Goal: Task Accomplishment & Management: Complete application form

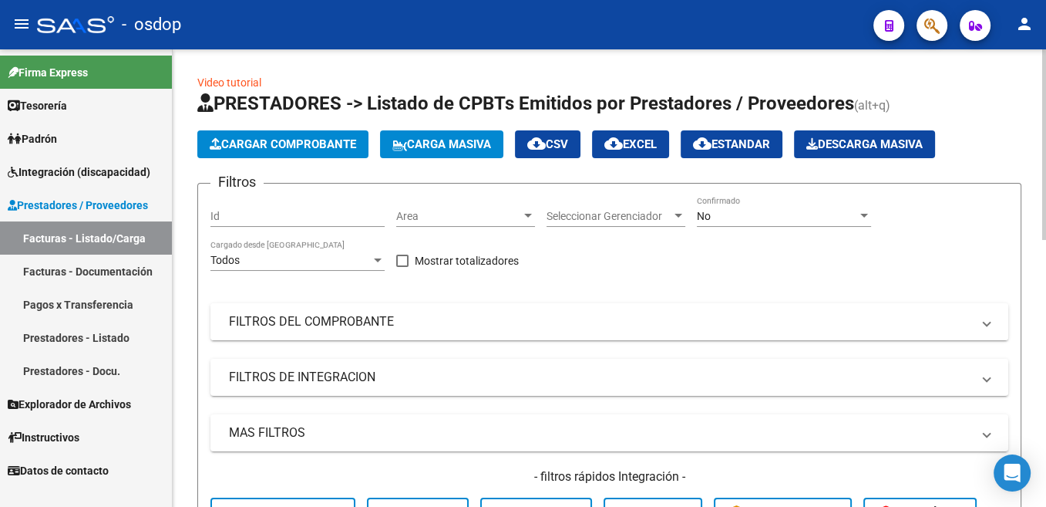
click at [279, 317] on mat-panel-title "FILTROS DEL COMPROBANTE" at bounding box center [600, 321] width 743 height 17
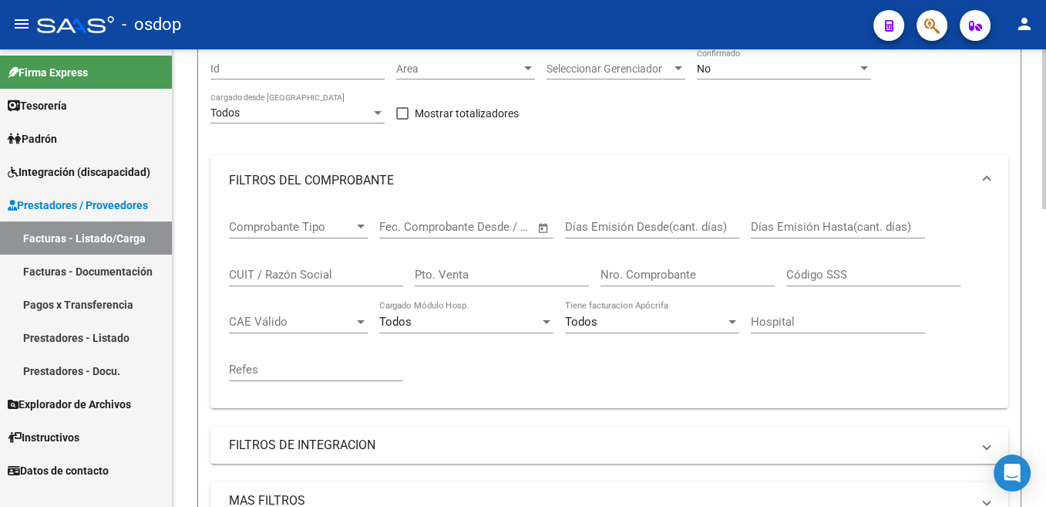
scroll to position [155, 0]
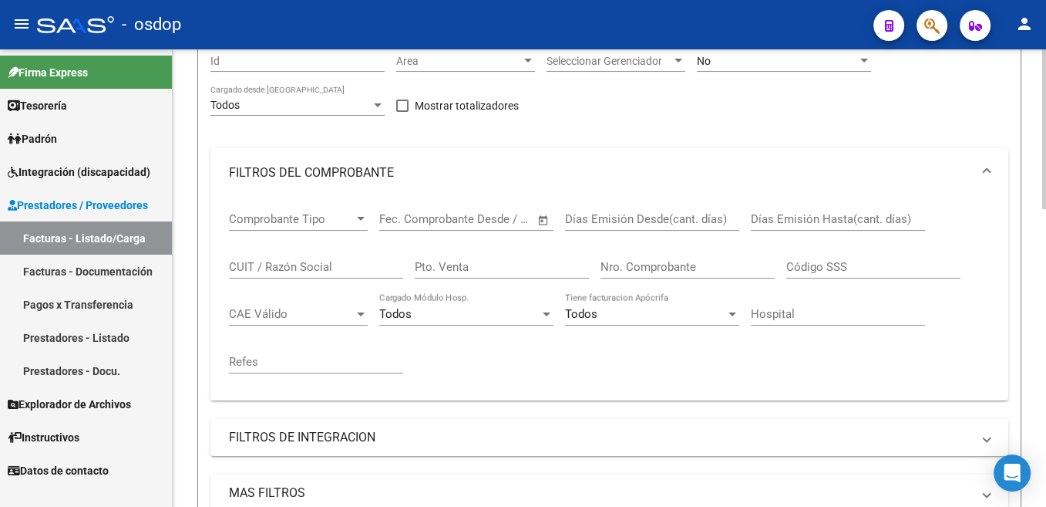
click at [278, 265] on input "CUIT / Razón Social" at bounding box center [316, 267] width 174 height 14
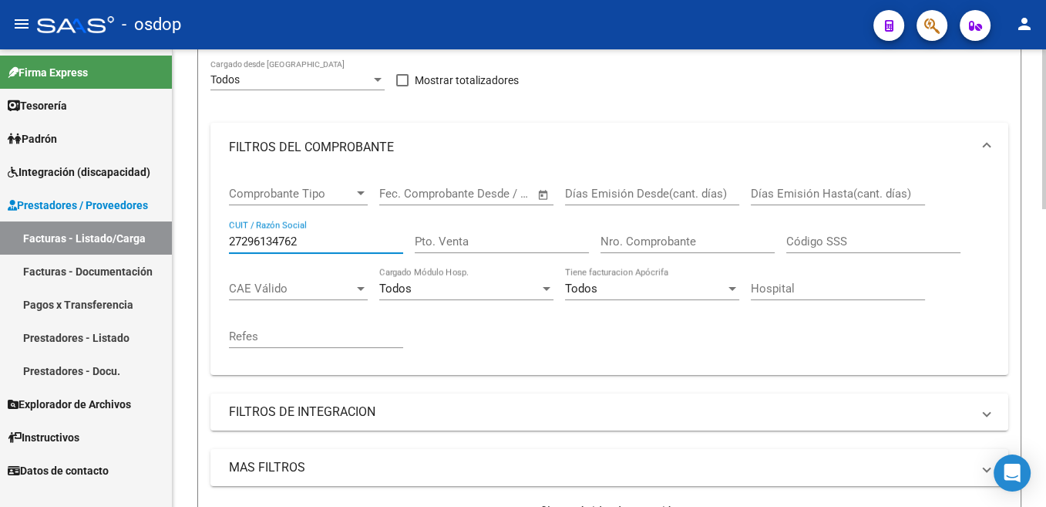
scroll to position [466, 0]
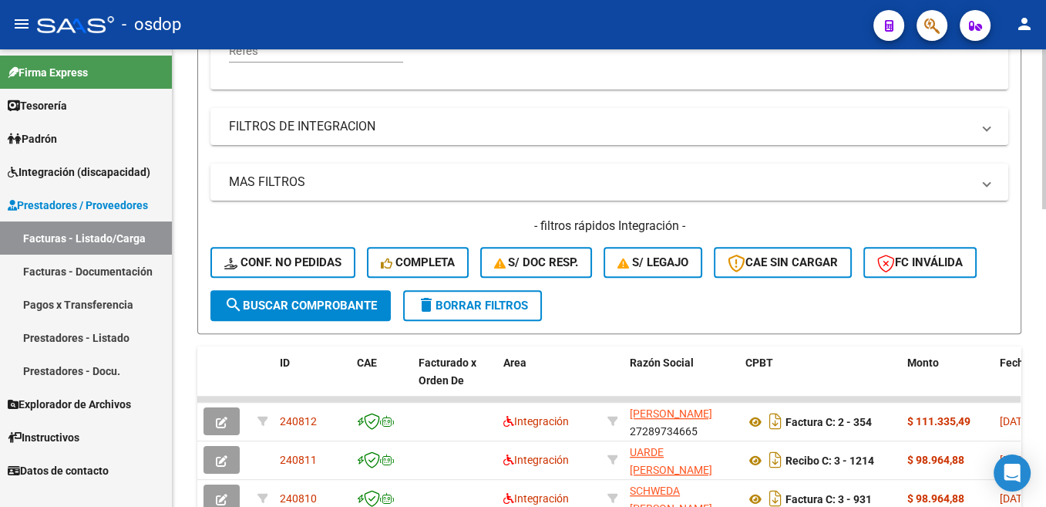
type input "27296134762"
click at [364, 308] on span "search Buscar Comprobante" at bounding box center [300, 305] width 153 height 14
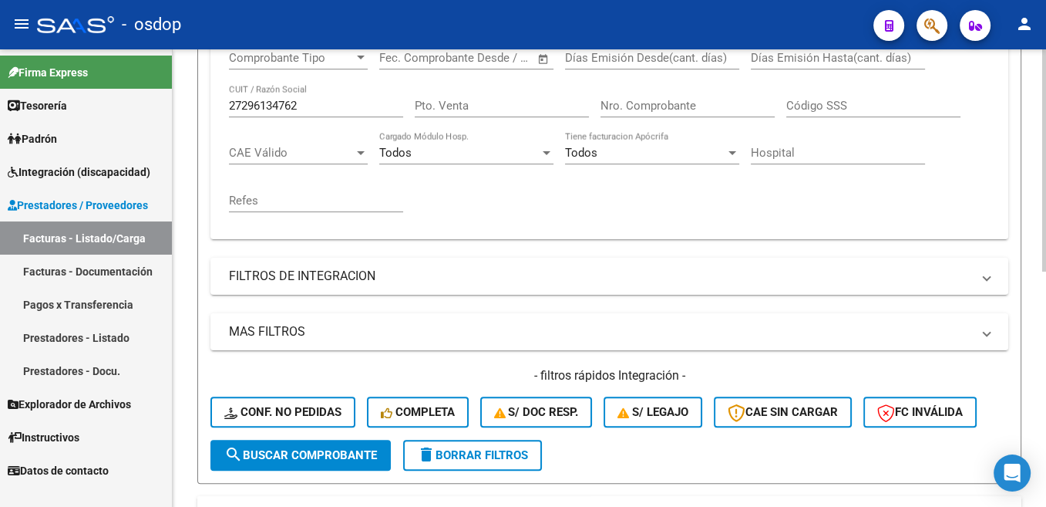
scroll to position [233, 0]
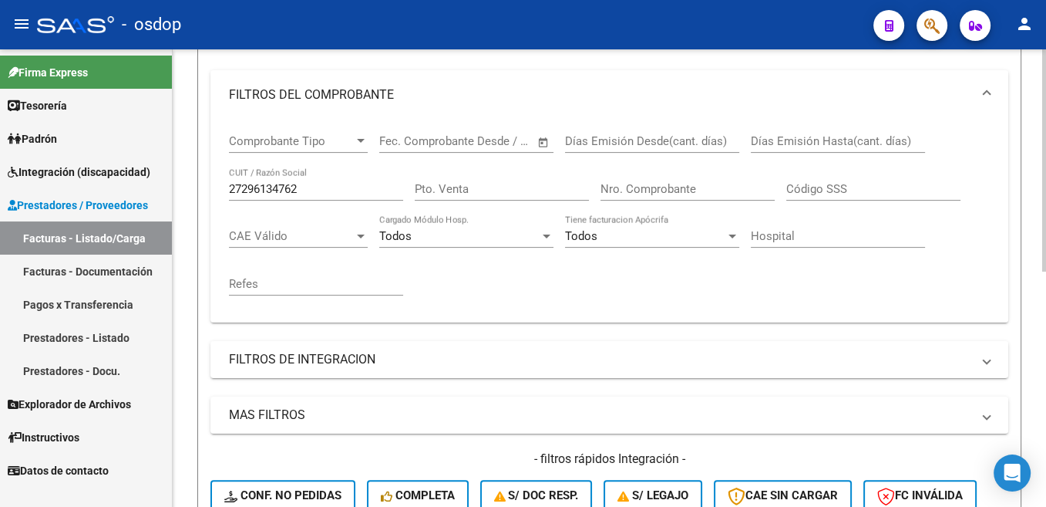
click at [259, 191] on input "27296134762" at bounding box center [316, 189] width 174 height 14
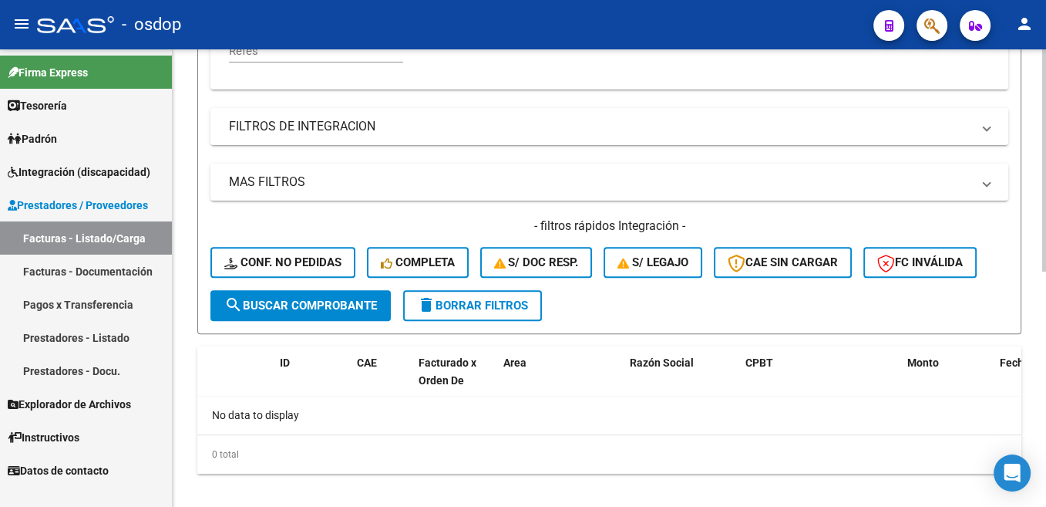
scroll to position [388, 0]
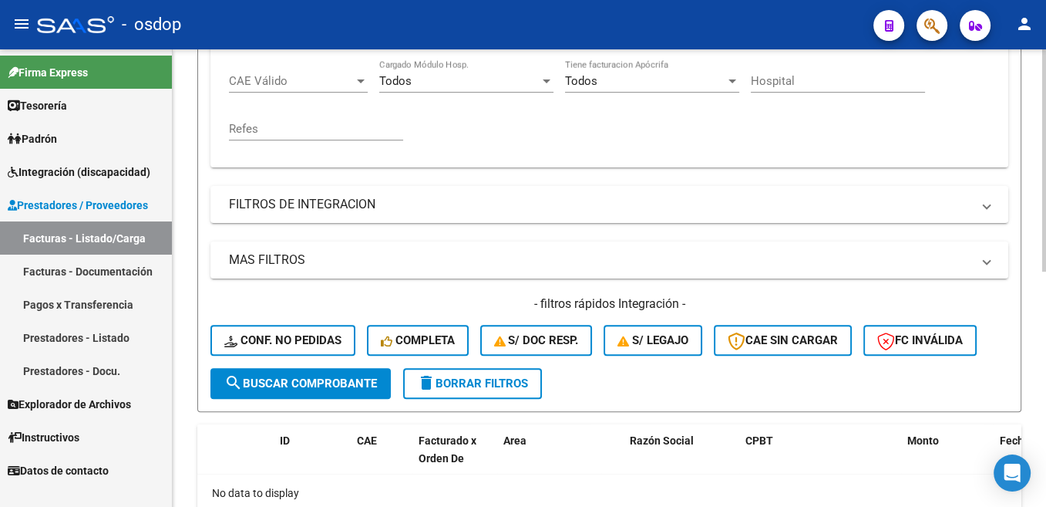
click at [510, 388] on span "delete Borrar Filtros" at bounding box center [472, 383] width 111 height 14
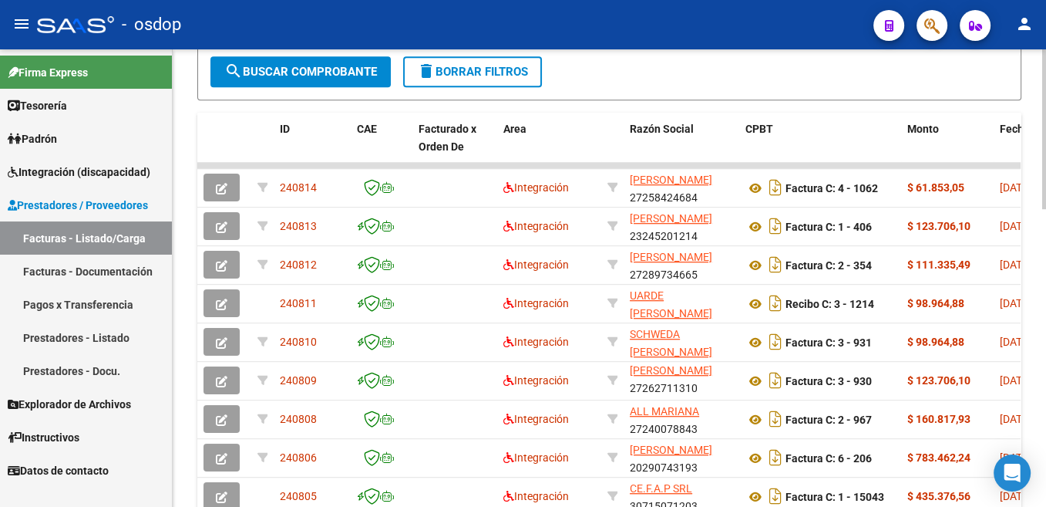
scroll to position [854, 0]
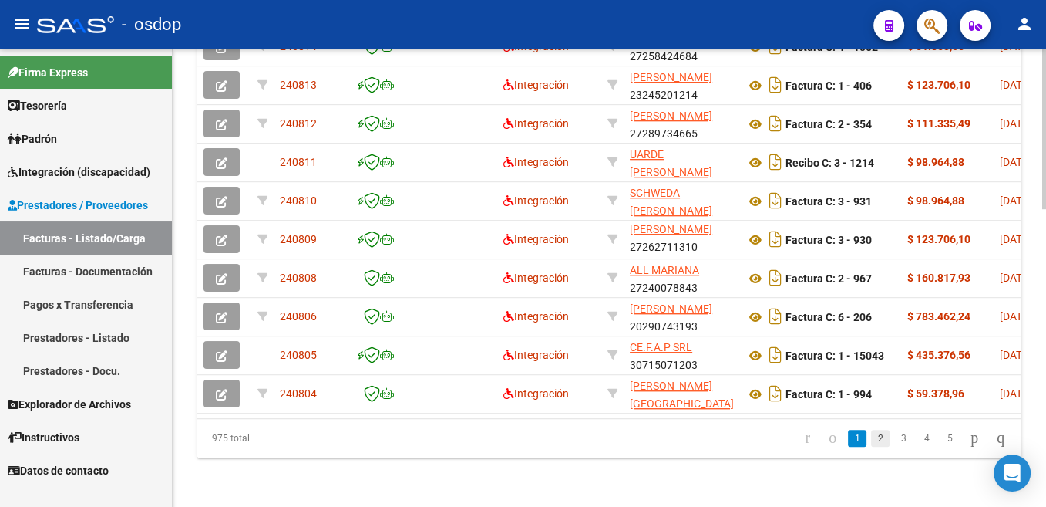
click at [871, 436] on link "2" at bounding box center [880, 438] width 19 height 17
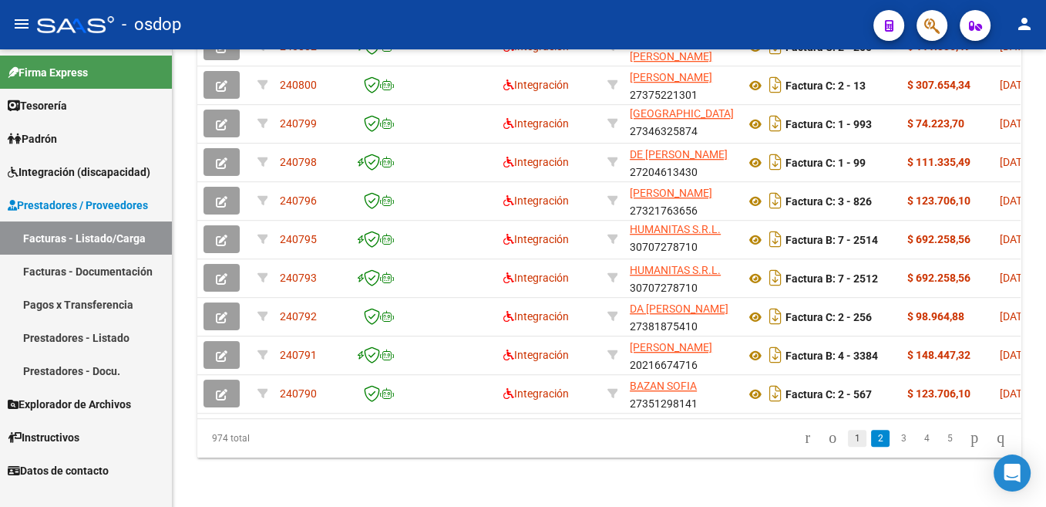
click at [848, 440] on link "1" at bounding box center [857, 438] width 19 height 17
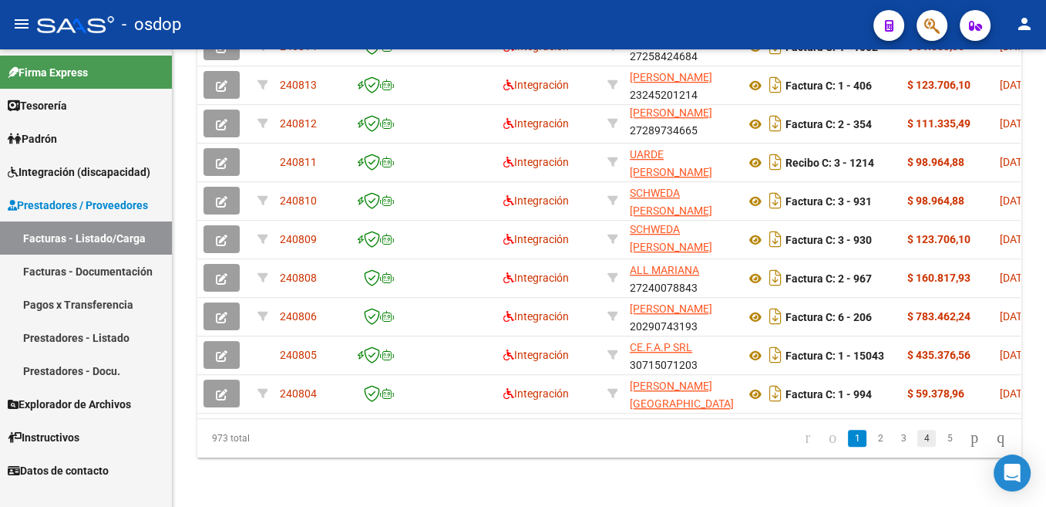
click at [918, 436] on link "4" at bounding box center [927, 438] width 19 height 17
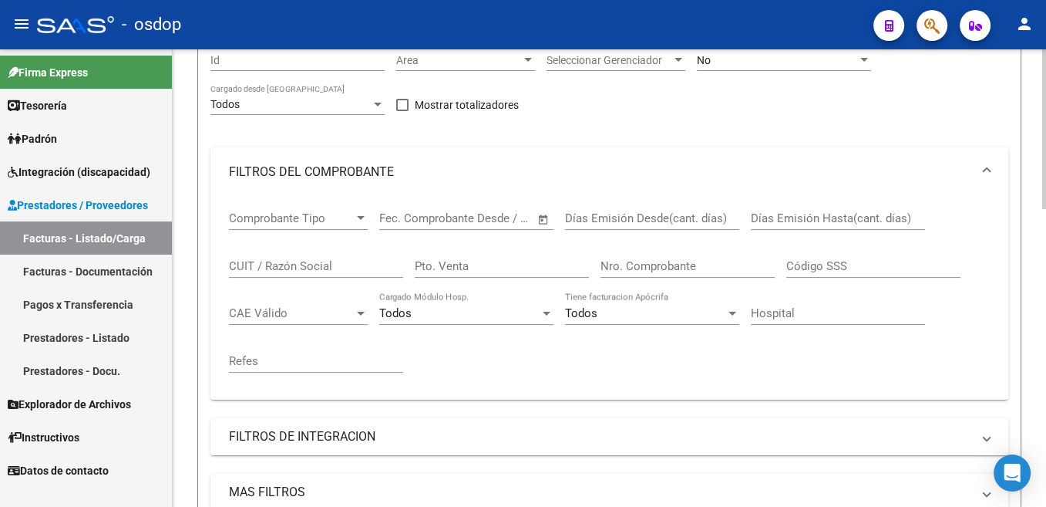
scroll to position [0, 0]
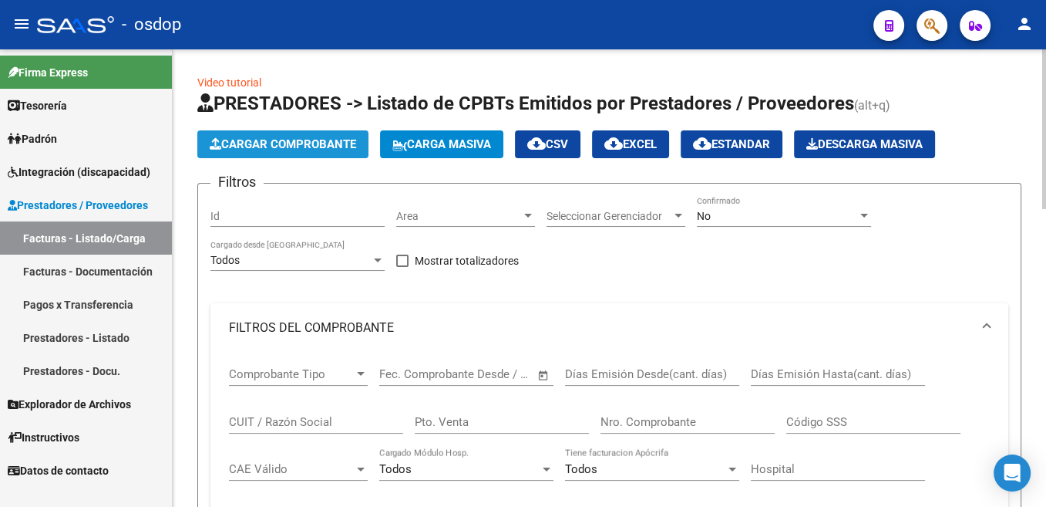
click at [303, 144] on span "Cargar Comprobante" at bounding box center [283, 144] width 147 height 14
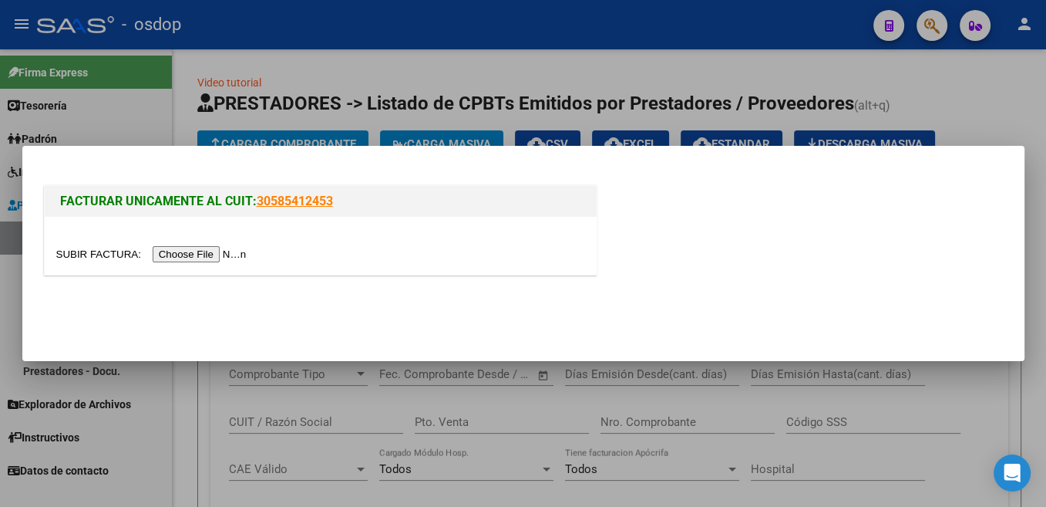
click at [90, 251] on input "file" at bounding box center [153, 254] width 195 height 16
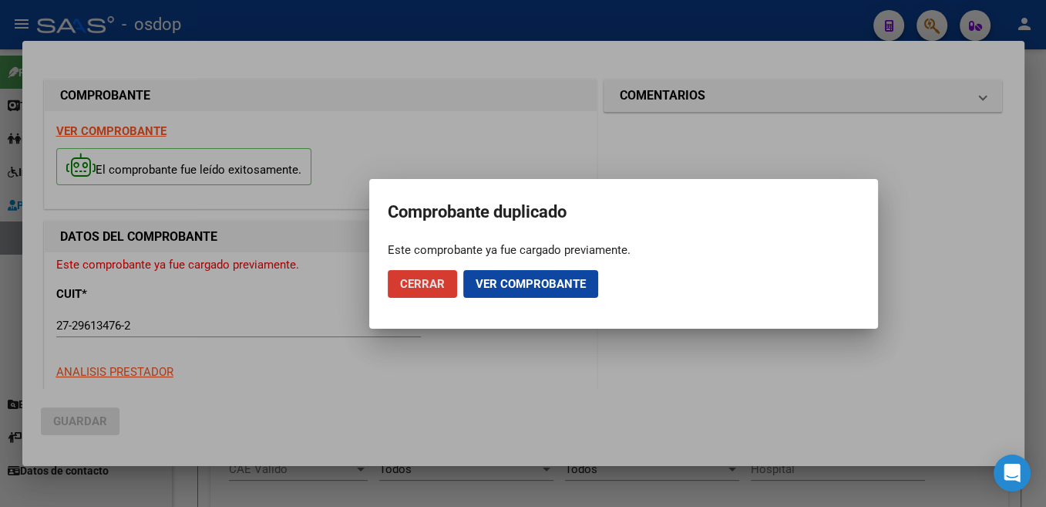
click at [553, 285] on span "Ver comprobante" at bounding box center [531, 284] width 110 height 14
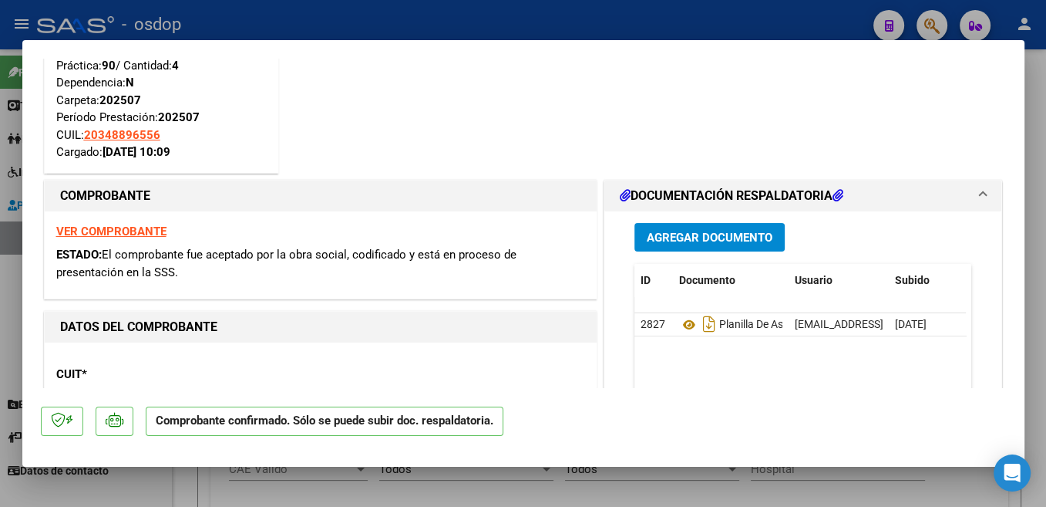
scroll to position [163, 0]
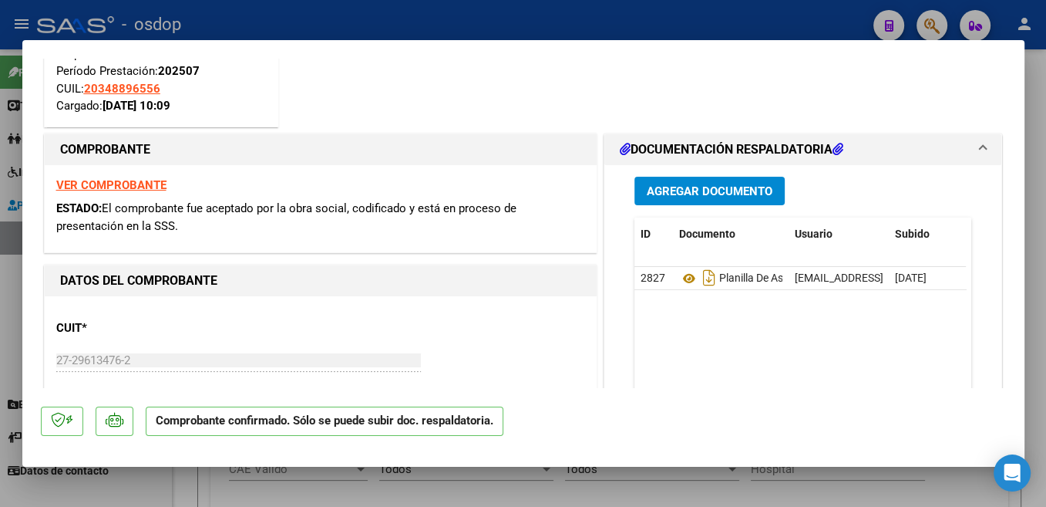
click at [132, 181] on strong "VER COMPROBANTE" at bounding box center [111, 185] width 110 height 14
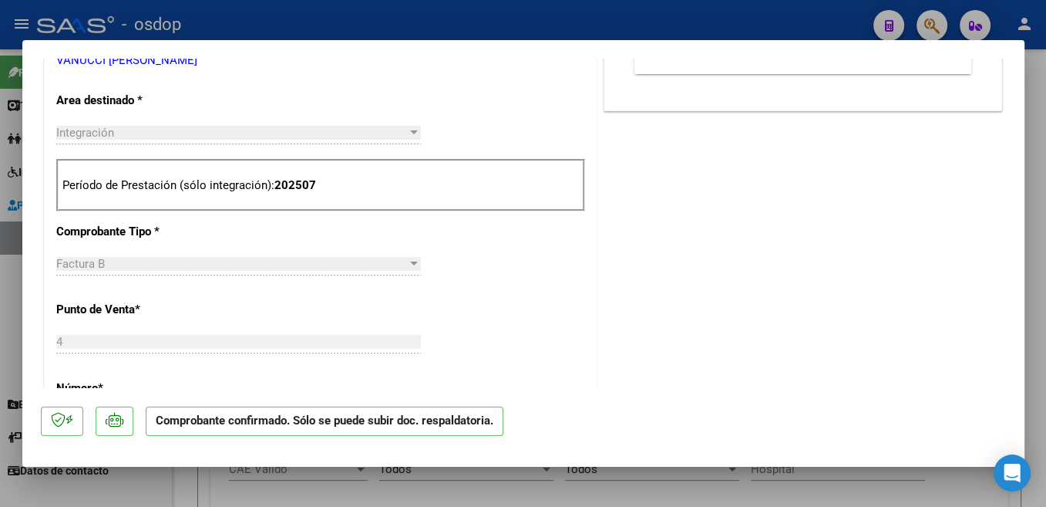
scroll to position [0, 0]
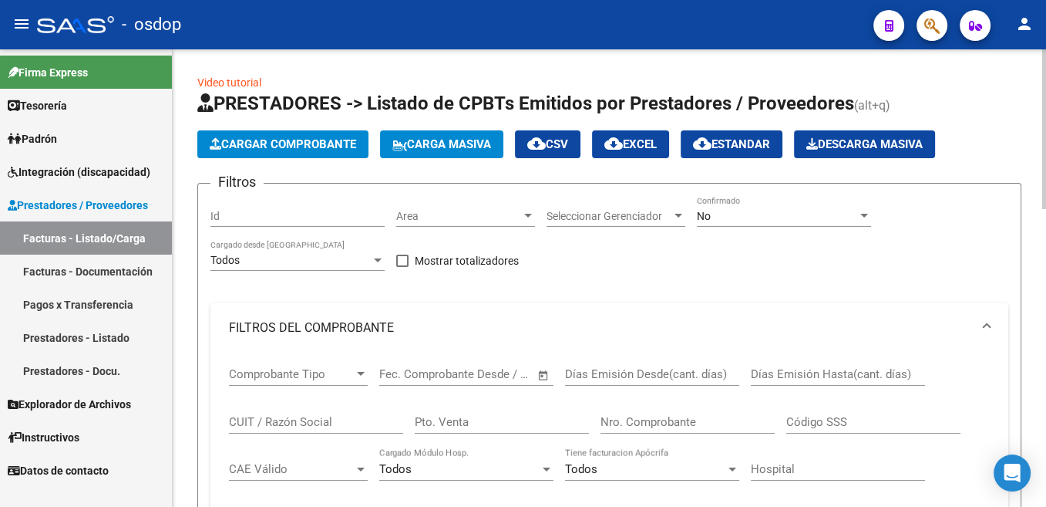
click at [306, 144] on span "Cargar Comprobante" at bounding box center [283, 144] width 147 height 14
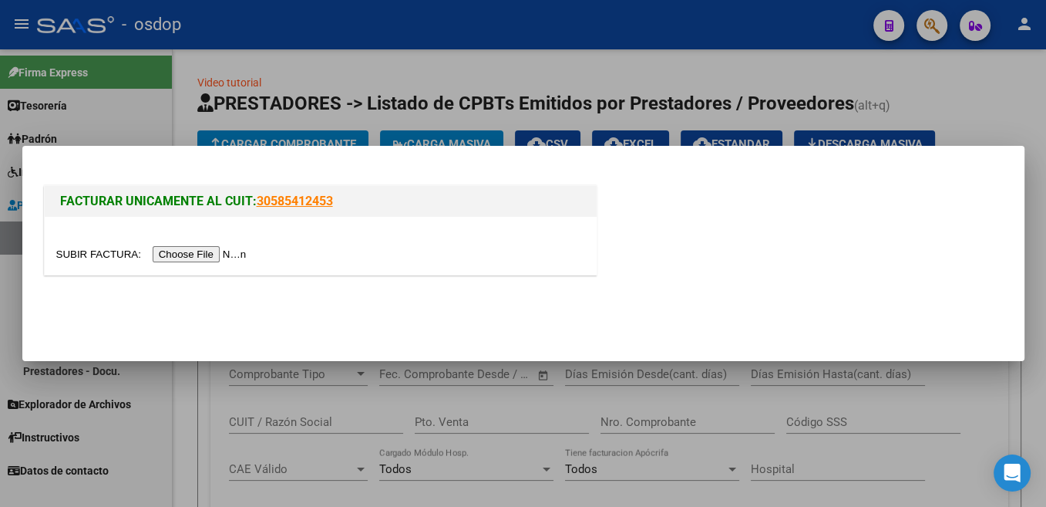
click at [79, 250] on input "file" at bounding box center [153, 254] width 195 height 16
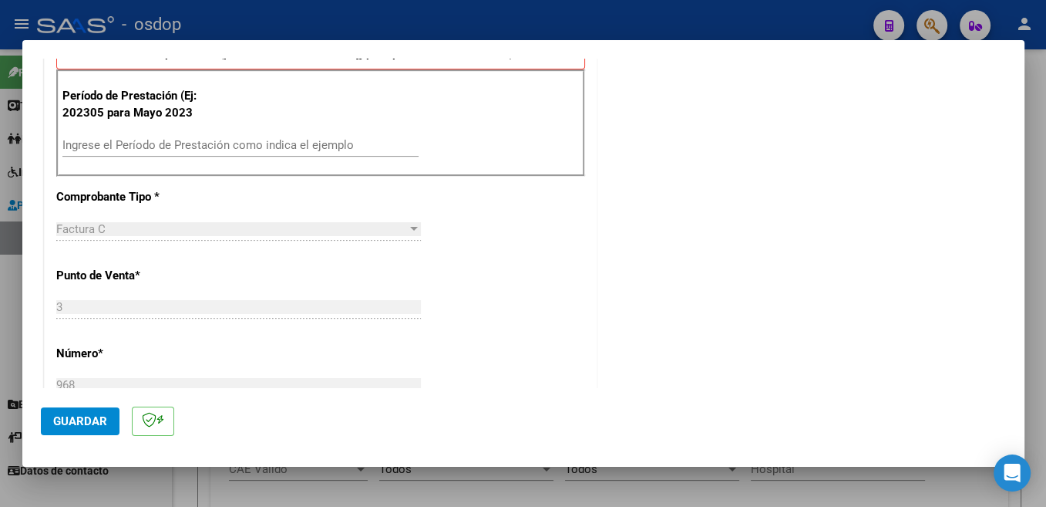
scroll to position [490, 0]
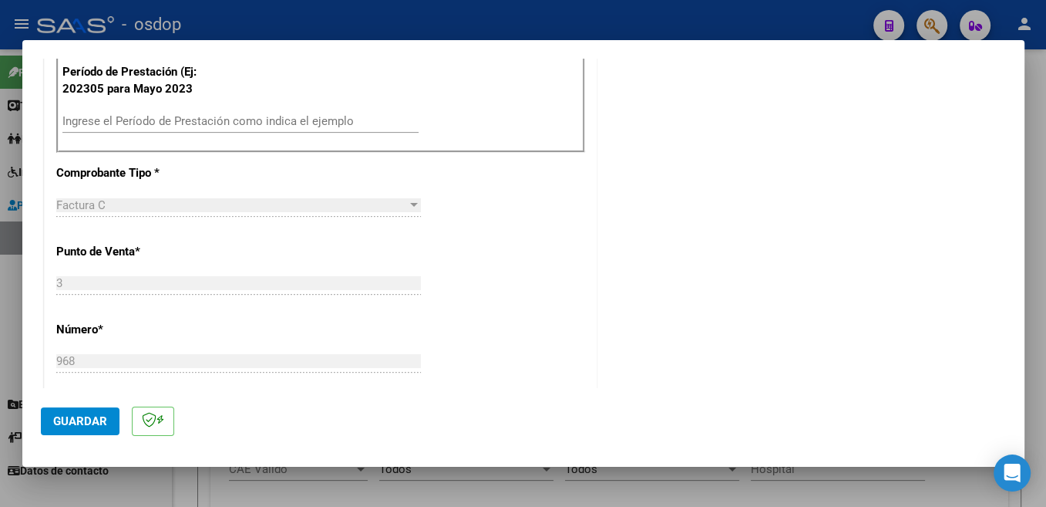
click at [278, 113] on div "Ingrese el Período de Prestación como indica el ejemplo" at bounding box center [240, 121] width 356 height 23
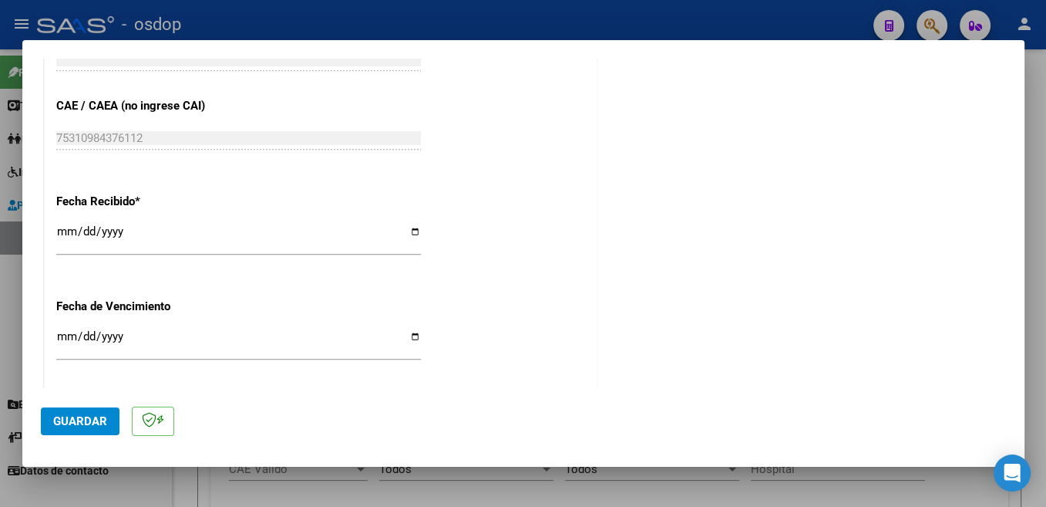
scroll to position [981, 0]
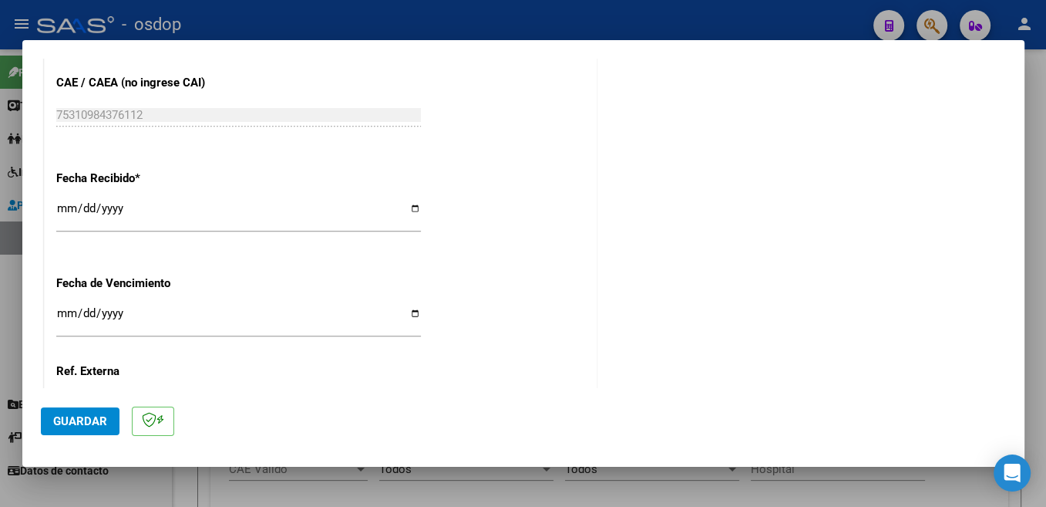
type input "202507"
click at [104, 420] on span "Guardar" at bounding box center [80, 421] width 54 height 14
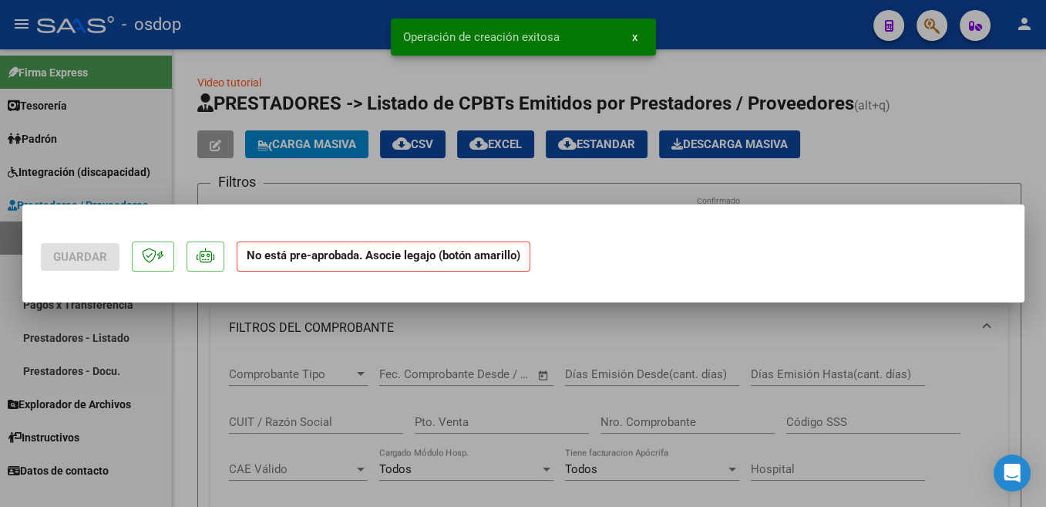
scroll to position [0, 0]
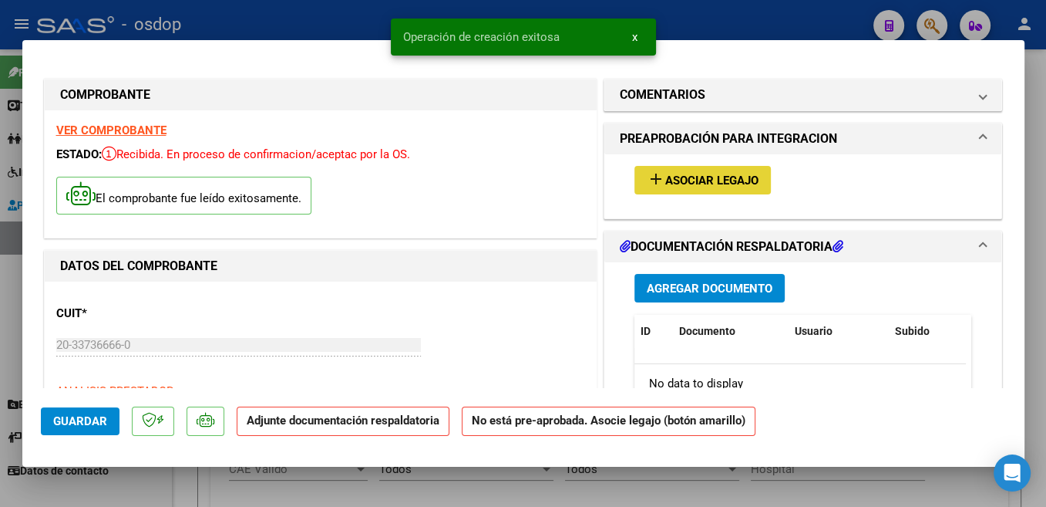
click at [709, 184] on span "Asociar Legajo" at bounding box center [712, 181] width 93 height 14
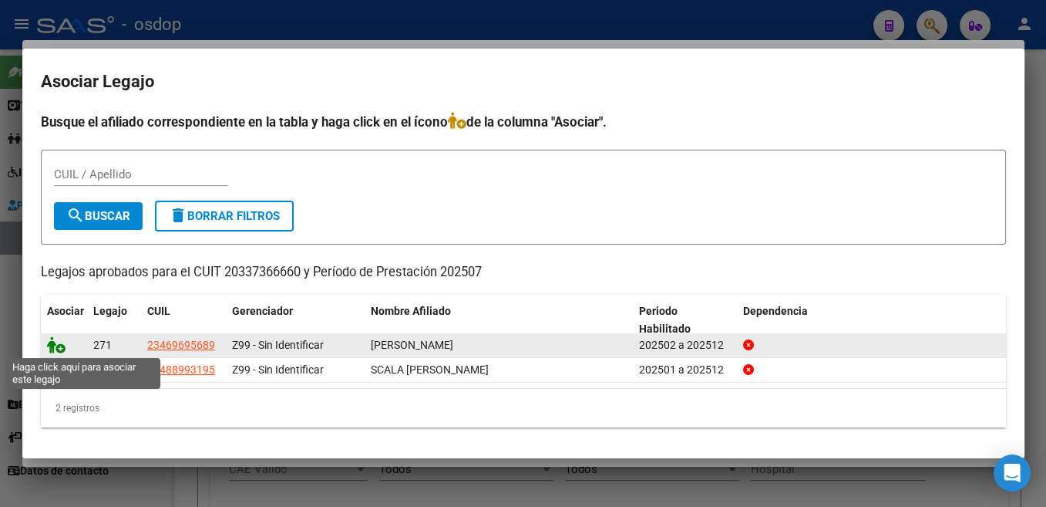
click at [53, 345] on icon at bounding box center [56, 344] width 19 height 17
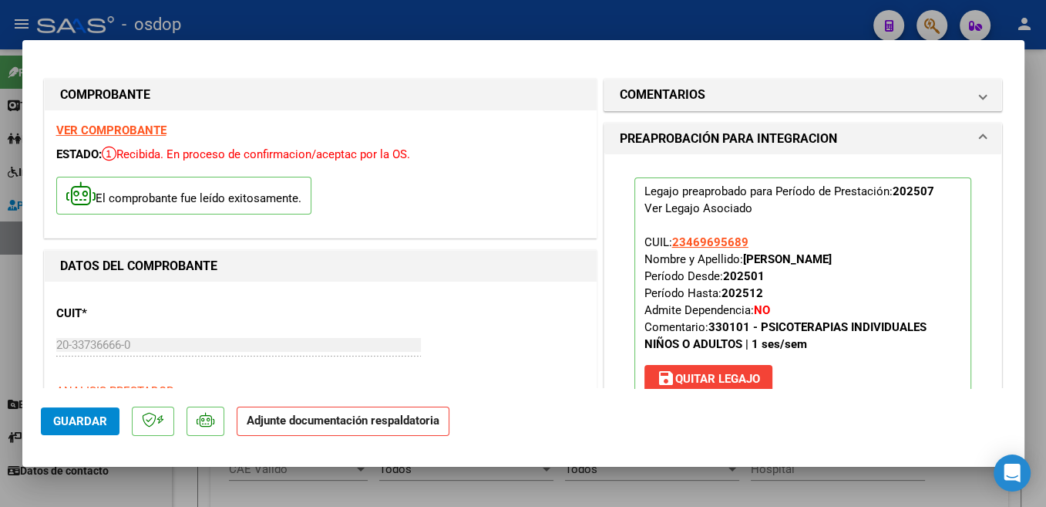
scroll to position [327, 0]
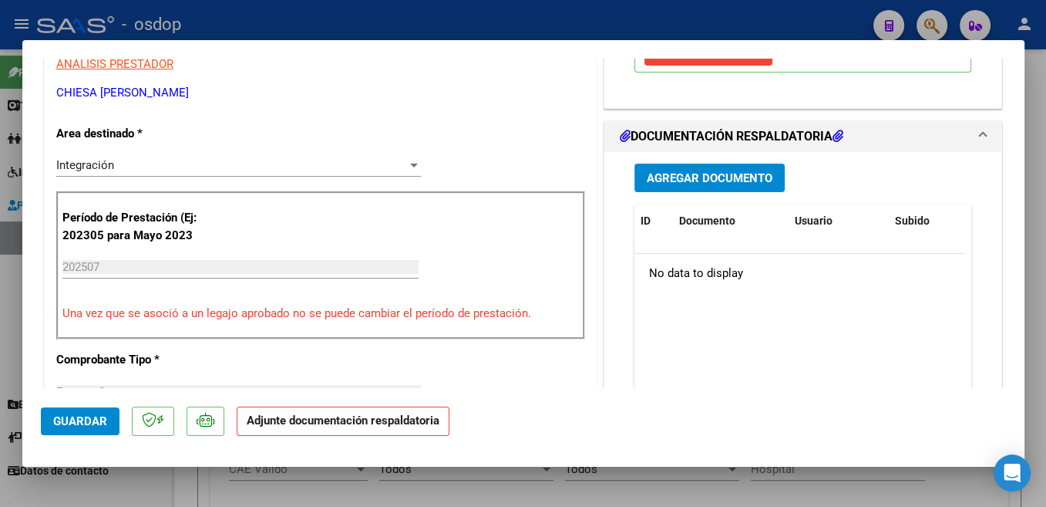
click at [768, 187] on button "Agregar Documento" at bounding box center [710, 177] width 150 height 29
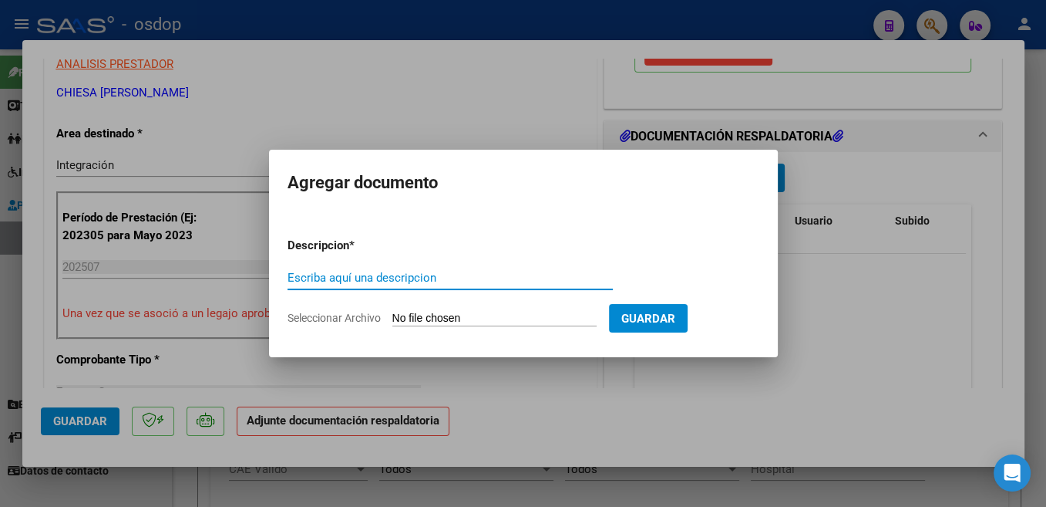
click at [472, 270] on div "Escriba aquí una descripcion" at bounding box center [450, 277] width 325 height 23
type input "Planilla"
click at [441, 318] on input "Seleccionar Archivo" at bounding box center [495, 319] width 204 height 15
type input "C:\fakepath\CamScanner [DATE] 19.52.pdf"
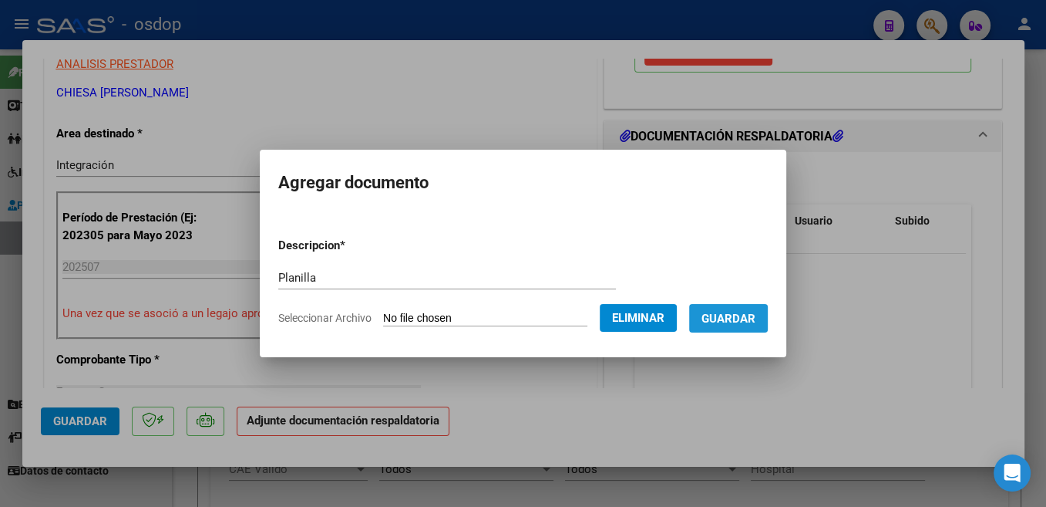
click at [756, 318] on span "Guardar" at bounding box center [729, 319] width 54 height 14
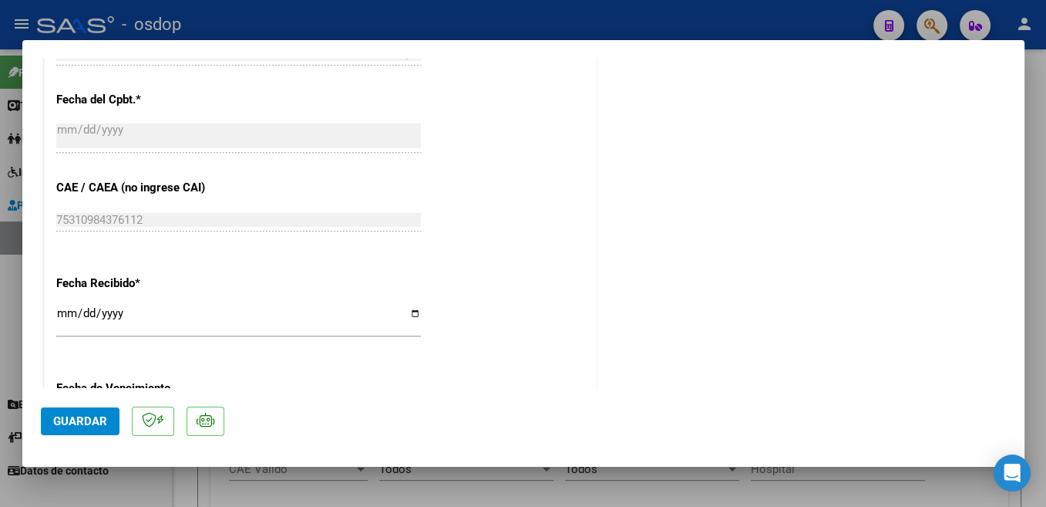
scroll to position [1109, 0]
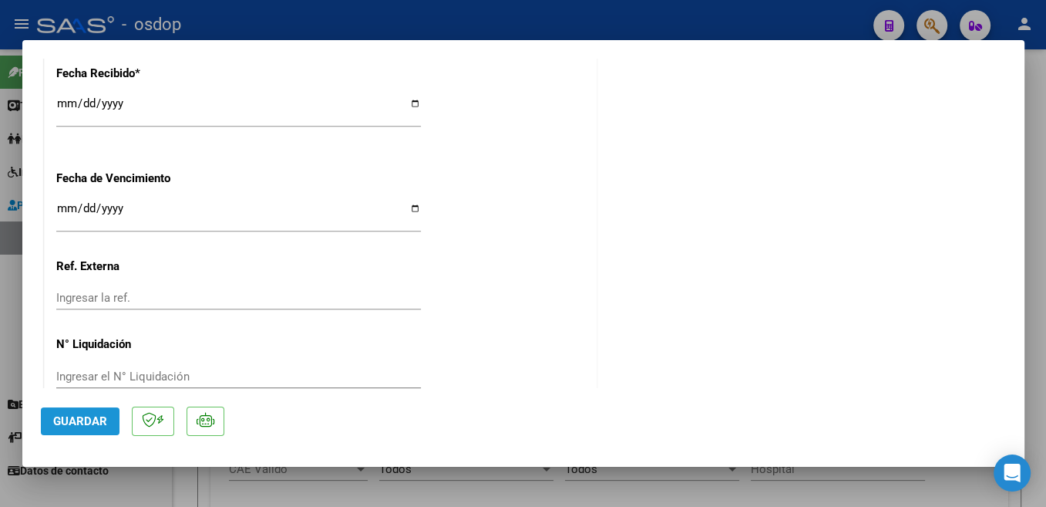
click at [85, 423] on span "Guardar" at bounding box center [80, 421] width 54 height 14
click at [66, 426] on span "Guardar" at bounding box center [80, 421] width 54 height 14
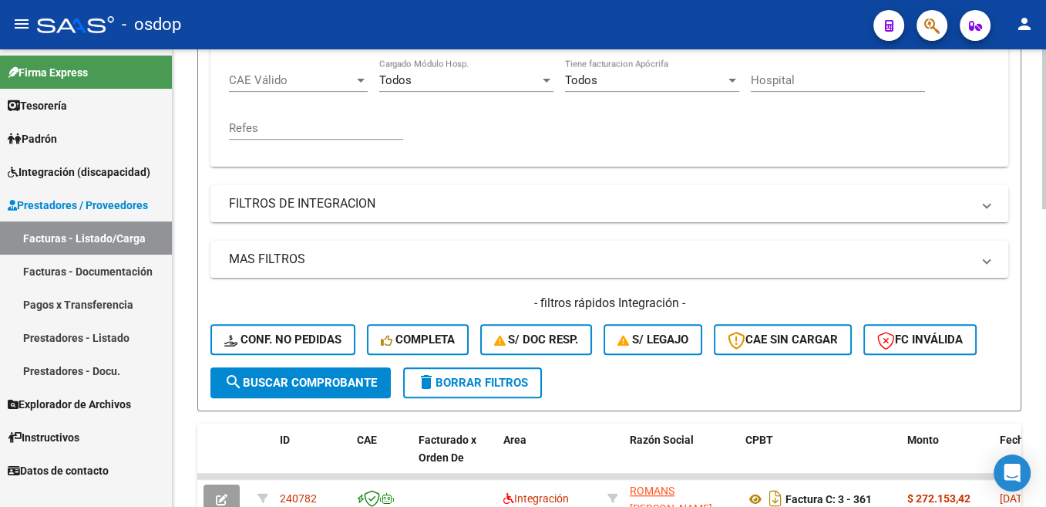
scroll to position [854, 0]
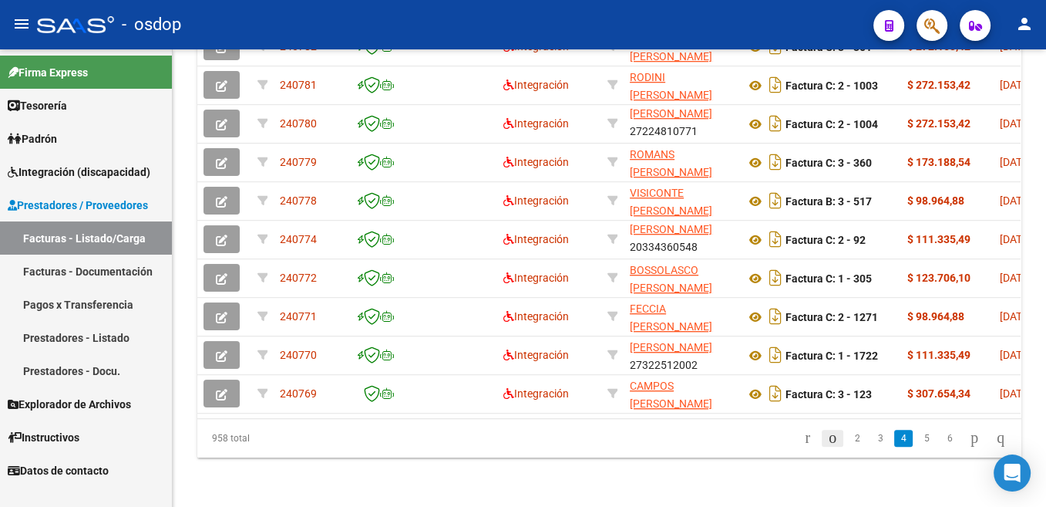
click at [827, 436] on icon "go to previous page" at bounding box center [833, 437] width 12 height 19
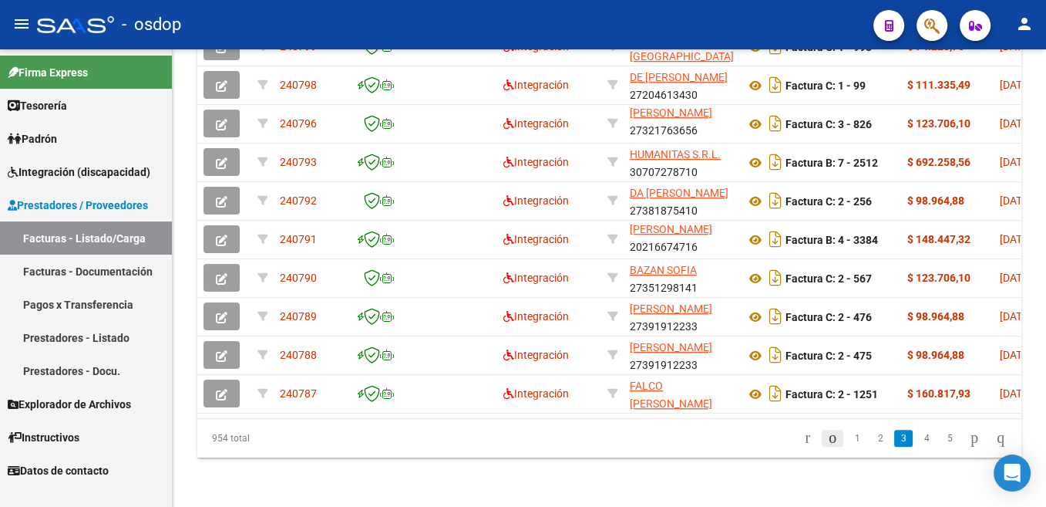
click at [848, 440] on link "1" at bounding box center [857, 438] width 19 height 17
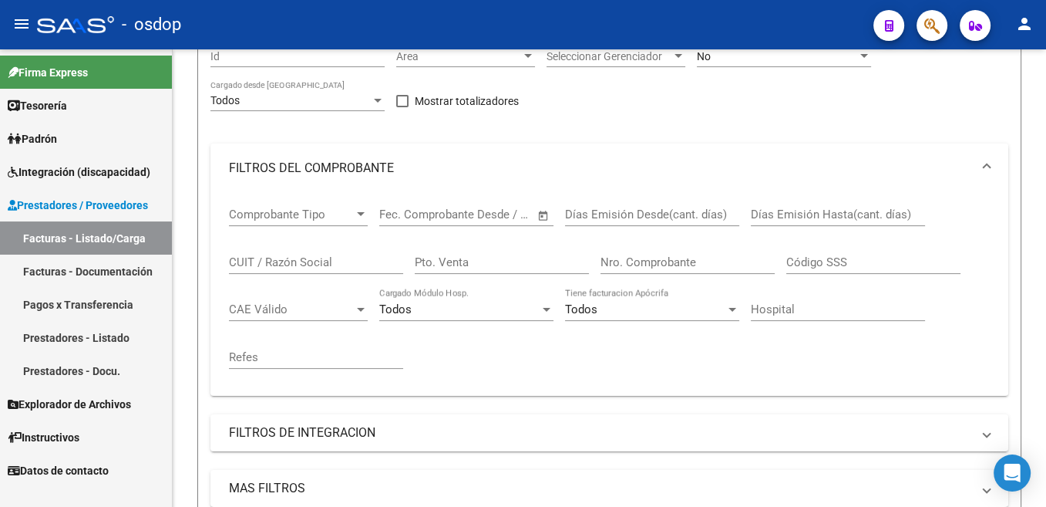
scroll to position [0, 0]
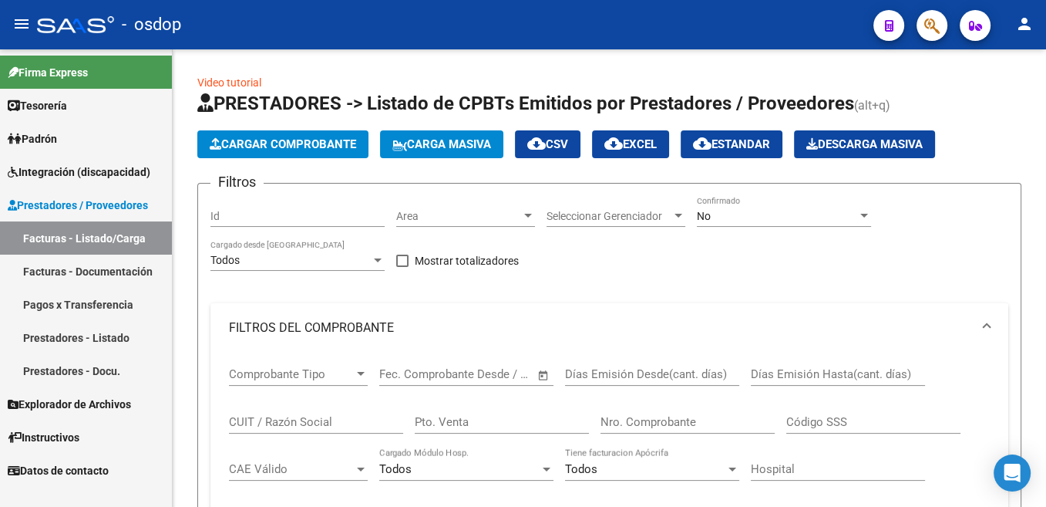
click at [307, 148] on span "Cargar Comprobante" at bounding box center [283, 144] width 147 height 14
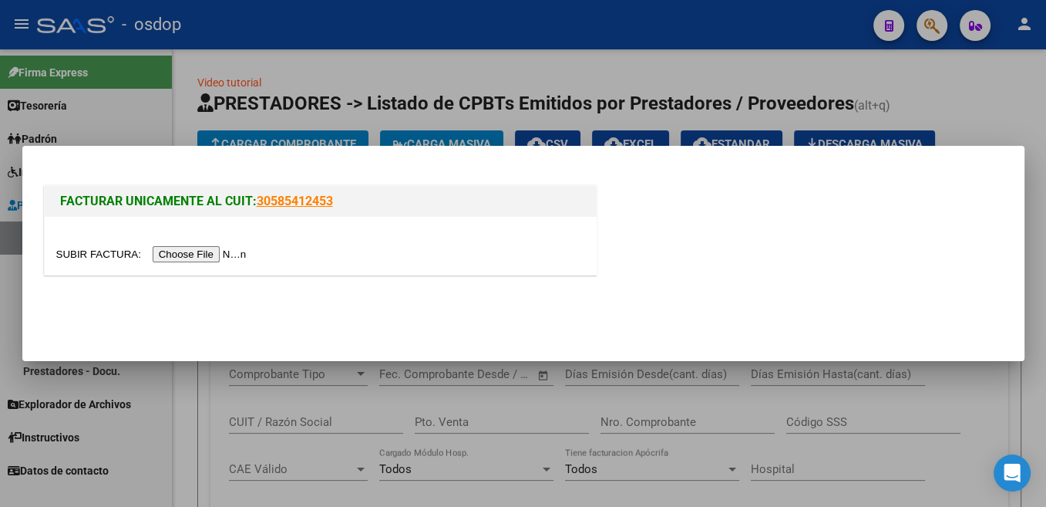
click at [85, 260] on input "file" at bounding box center [153, 254] width 195 height 16
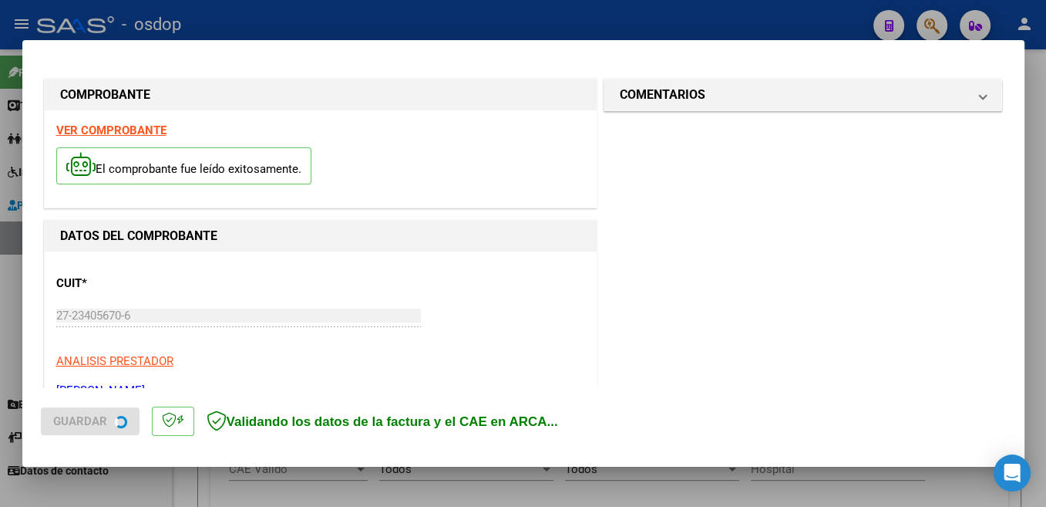
scroll to position [163, 0]
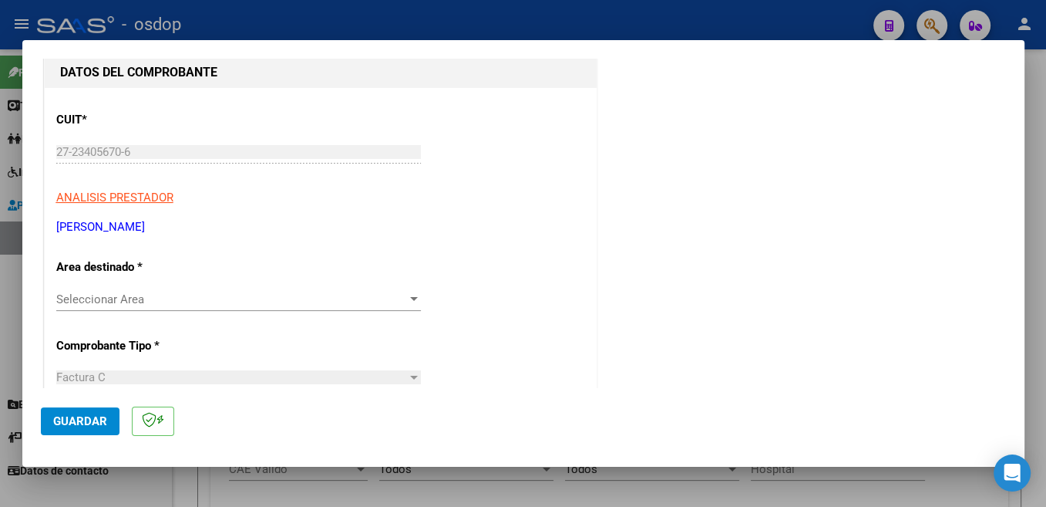
click at [198, 306] on div "Seleccionar Area Seleccionar Area" at bounding box center [238, 299] width 365 height 23
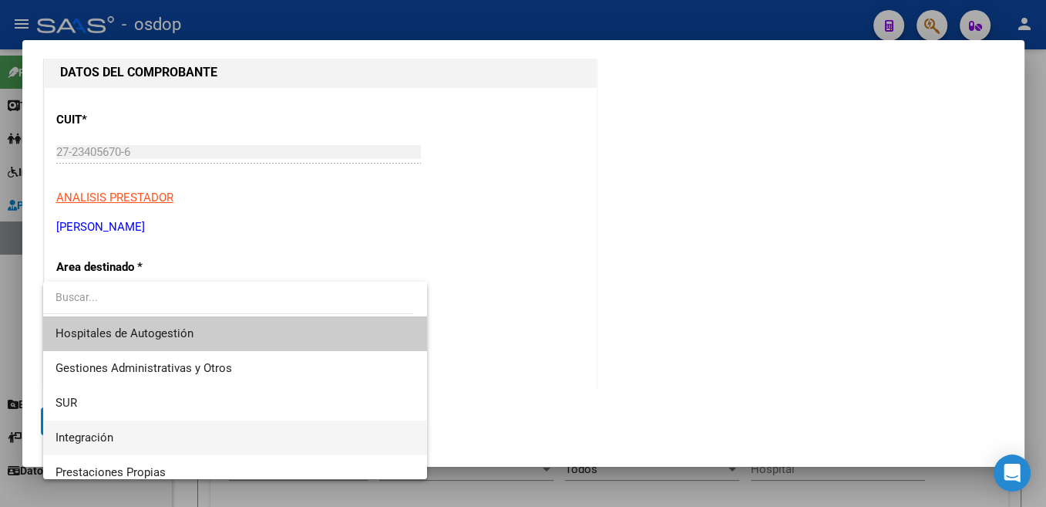
click at [170, 425] on span "Integración" at bounding box center [235, 437] width 359 height 35
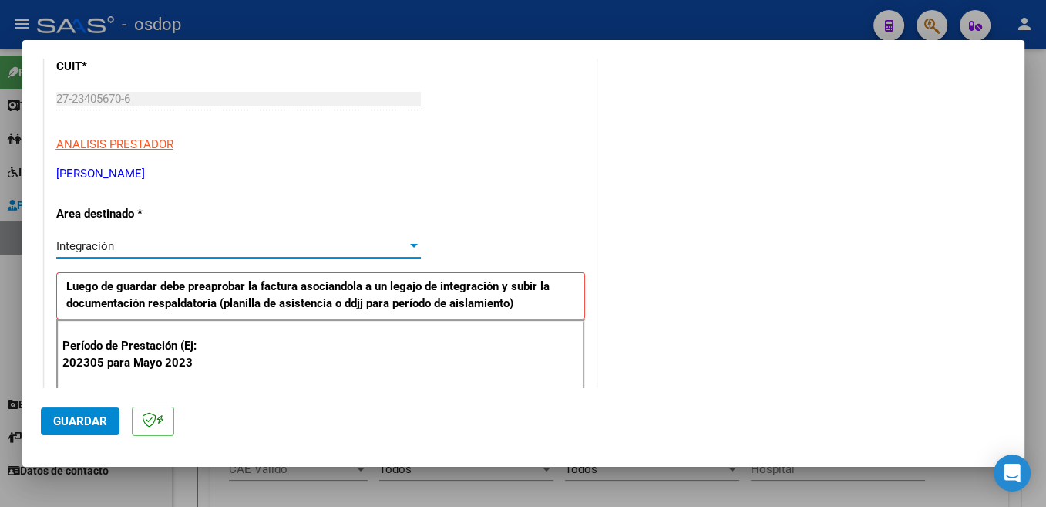
scroll to position [245, 0]
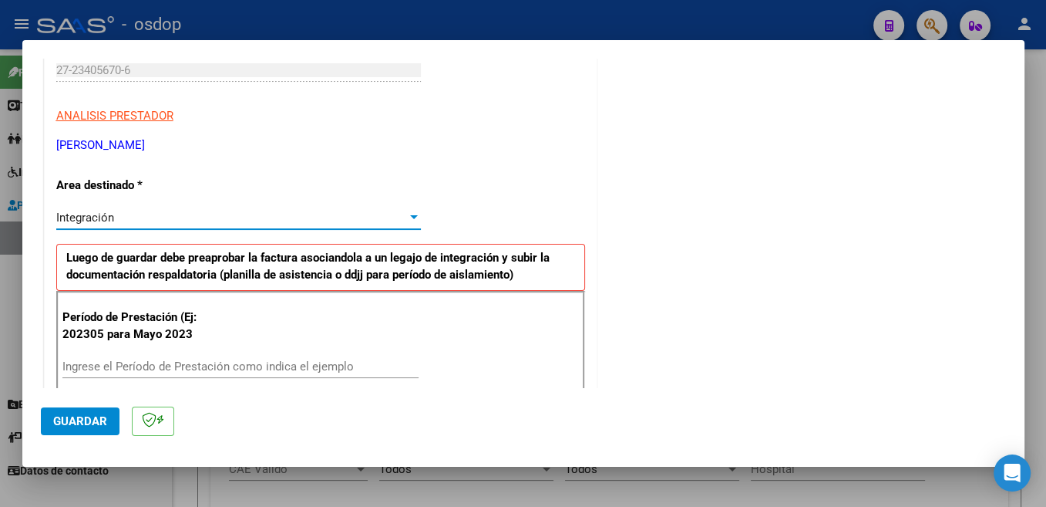
click at [207, 359] on input "Ingrese el Período de Prestación como indica el ejemplo" at bounding box center [240, 366] width 356 height 14
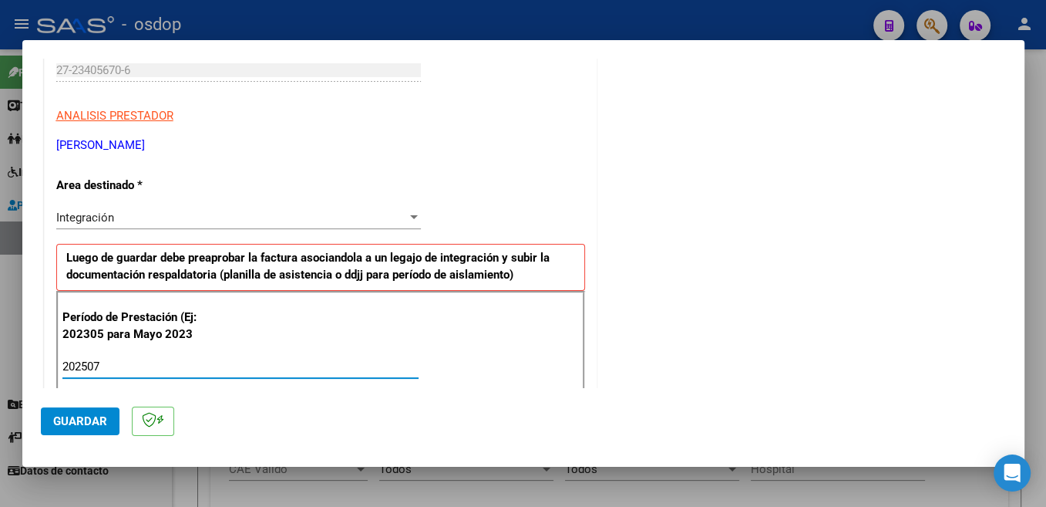
type input "202507"
click at [96, 420] on span "Guardar" at bounding box center [80, 421] width 54 height 14
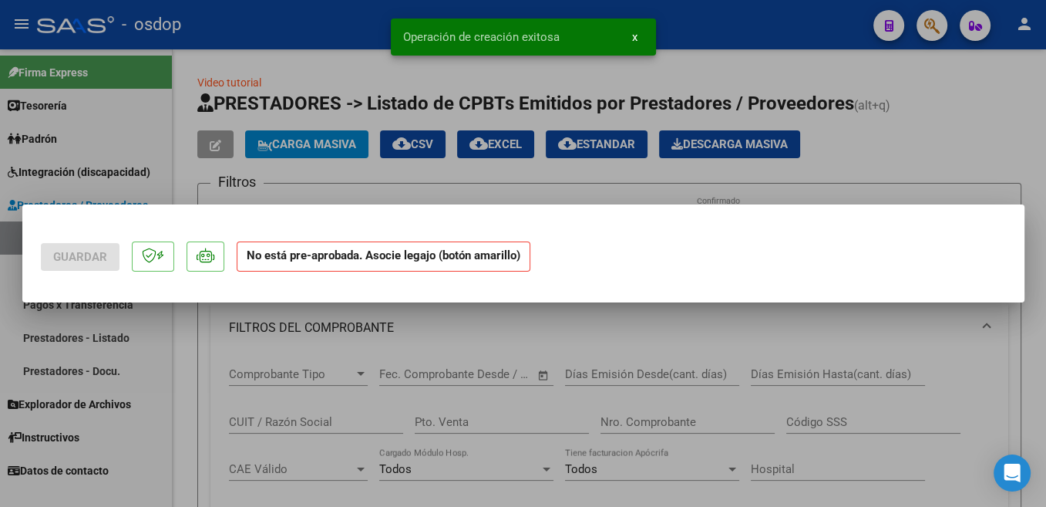
scroll to position [0, 0]
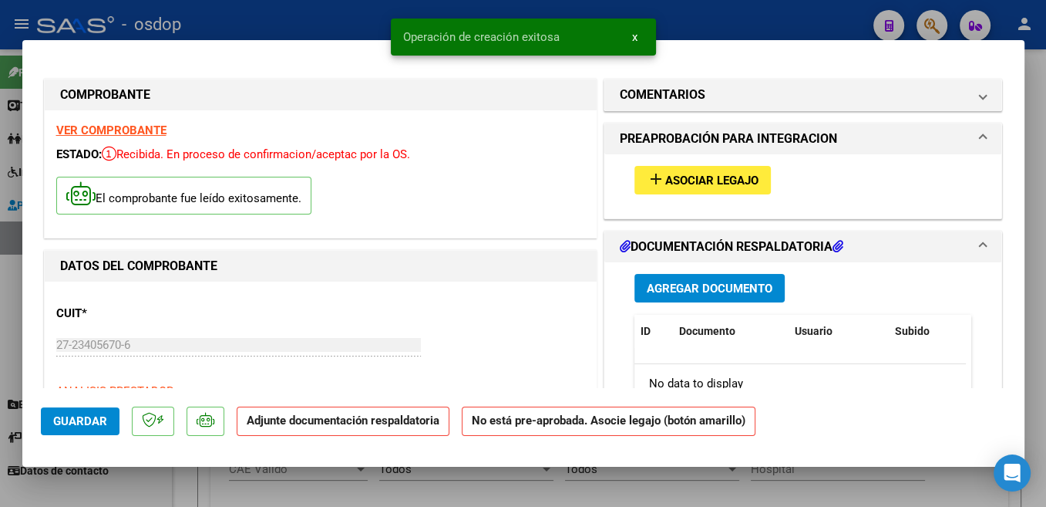
click at [729, 177] on span "Asociar Legajo" at bounding box center [712, 181] width 93 height 14
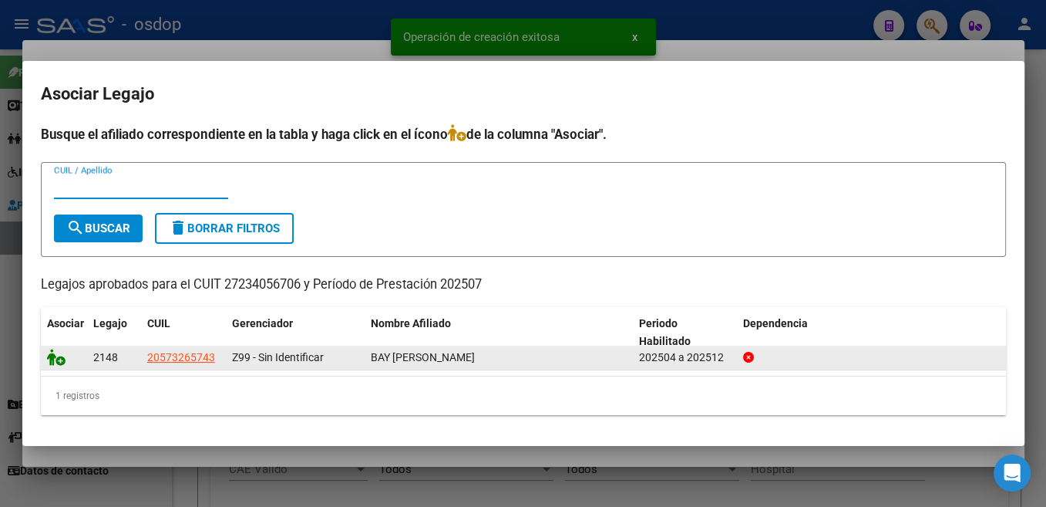
click at [55, 365] on icon at bounding box center [56, 357] width 19 height 17
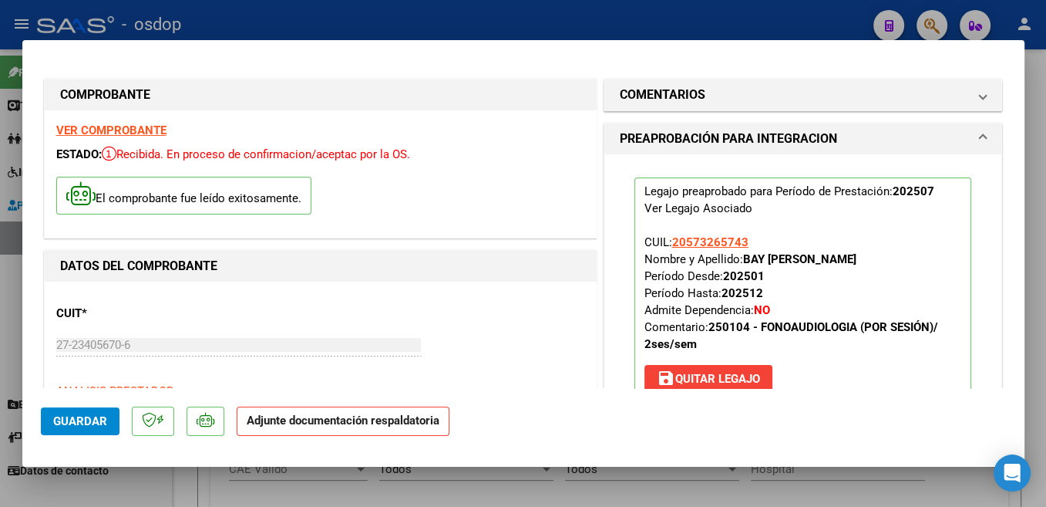
scroll to position [163, 0]
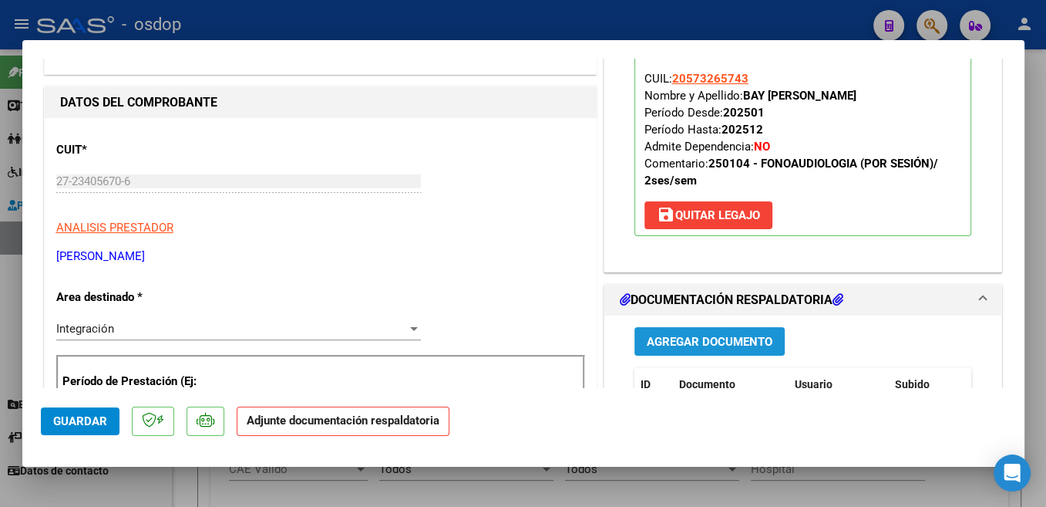
click at [761, 346] on span "Agregar Documento" at bounding box center [710, 342] width 126 height 14
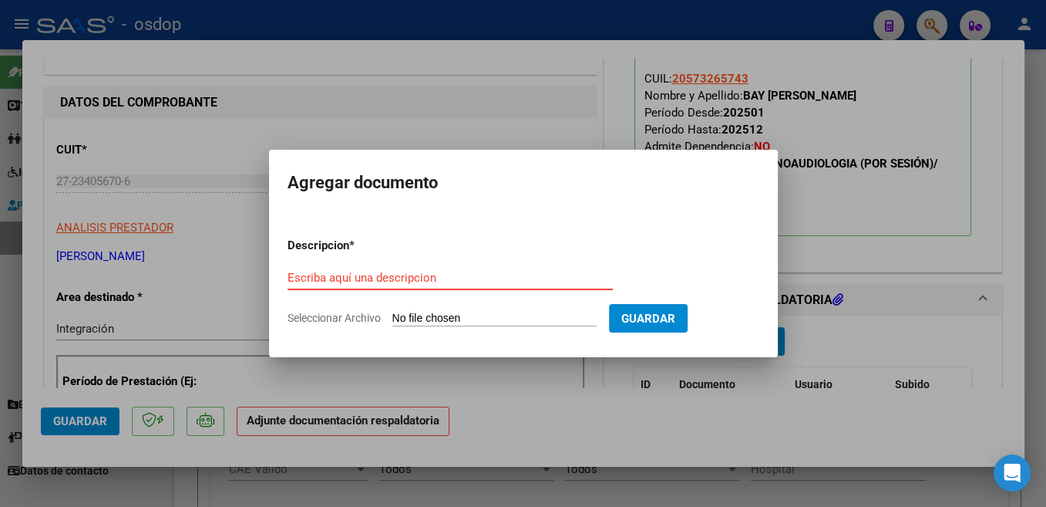
click at [523, 278] on input "Escriba aquí una descripcion" at bounding box center [450, 278] width 325 height 14
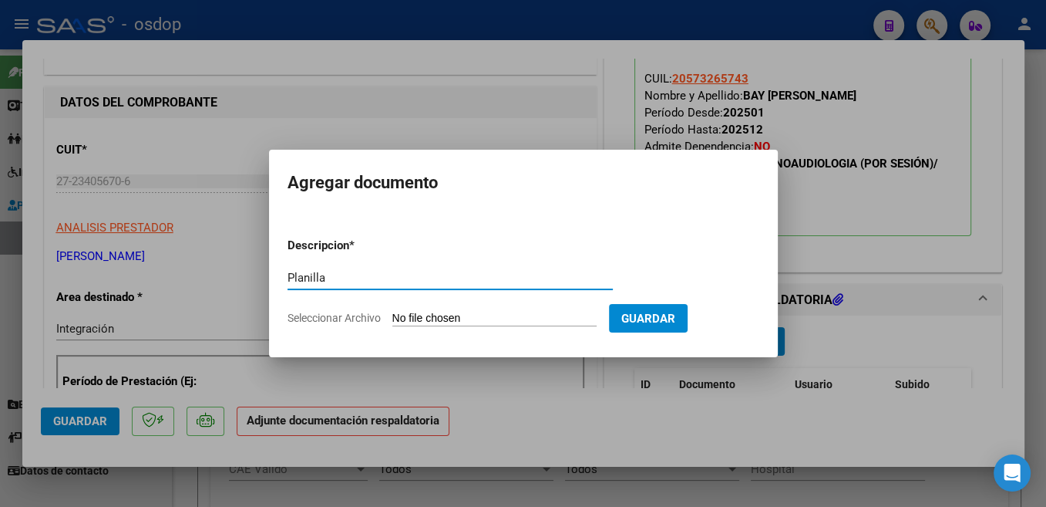
type input "Planilla"
click at [433, 318] on input "Seleccionar Archivo" at bounding box center [495, 319] width 204 height 15
type input "C:\fakepath\planilla corregida julio.pdf"
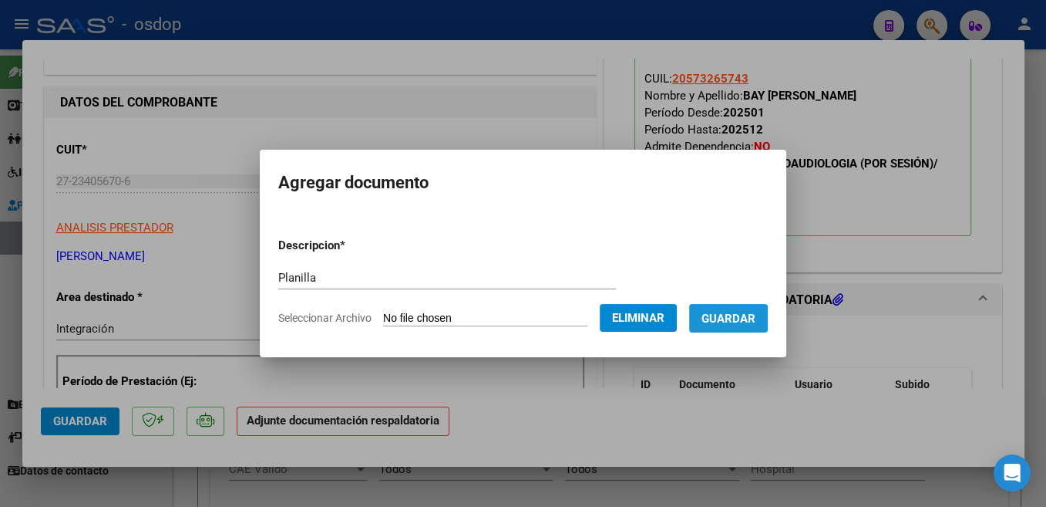
click at [724, 322] on span "Guardar" at bounding box center [729, 319] width 54 height 14
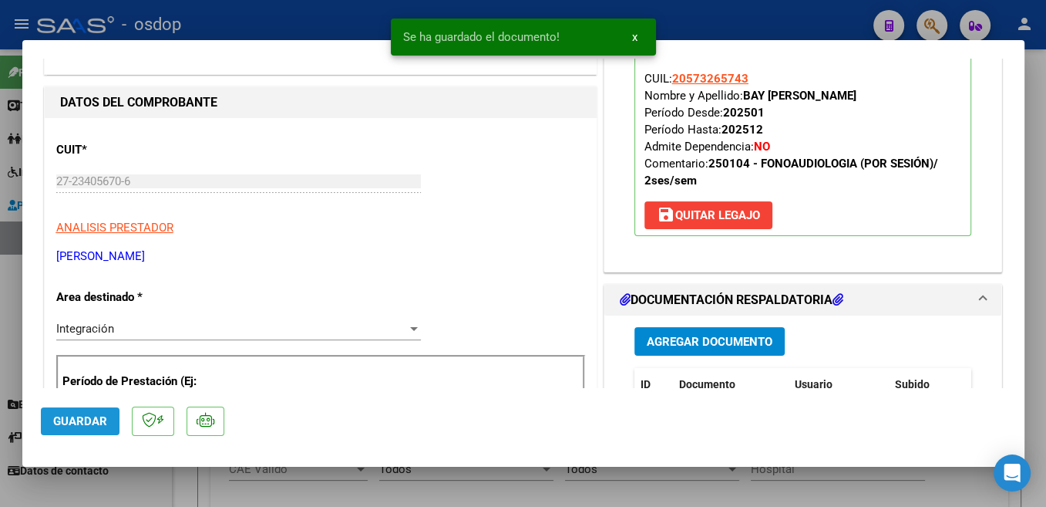
click at [95, 422] on span "Guardar" at bounding box center [80, 421] width 54 height 14
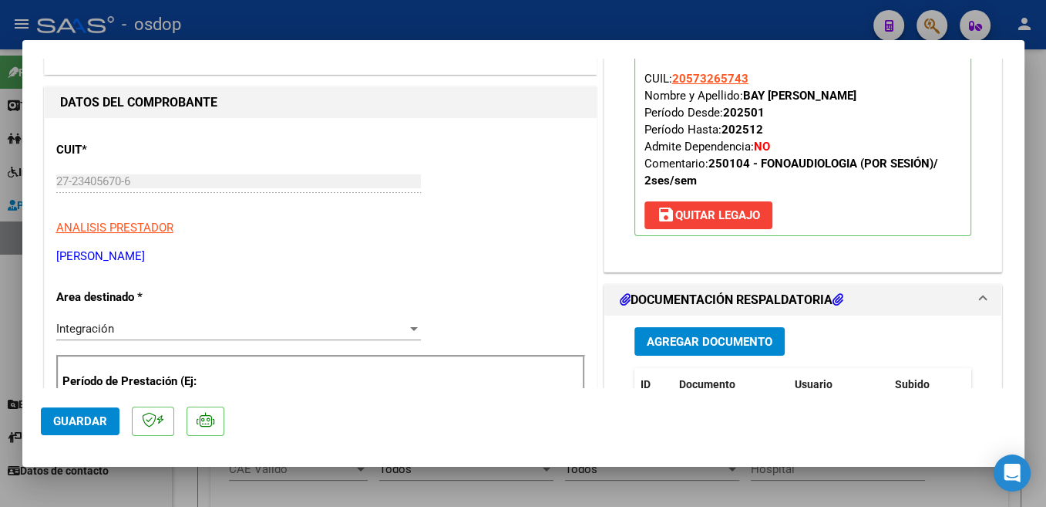
scroll to position [327, 0]
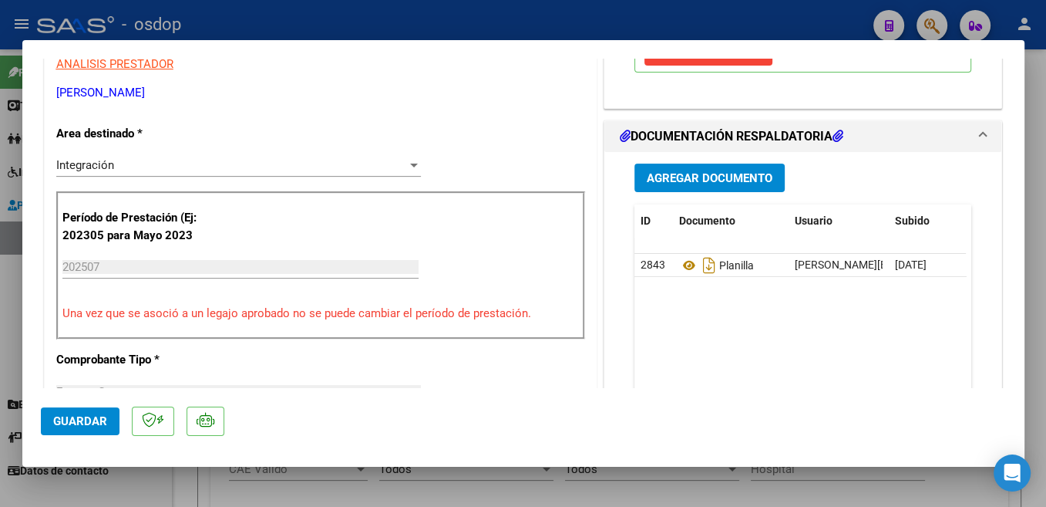
click at [96, 425] on span "Guardar" at bounding box center [80, 421] width 54 height 14
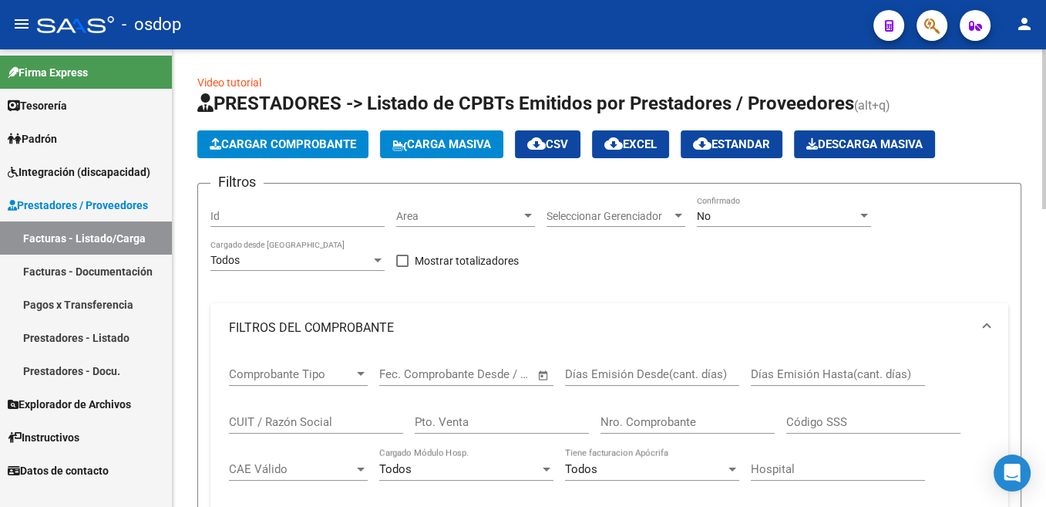
click at [304, 143] on span "Cargar Comprobante" at bounding box center [283, 144] width 147 height 14
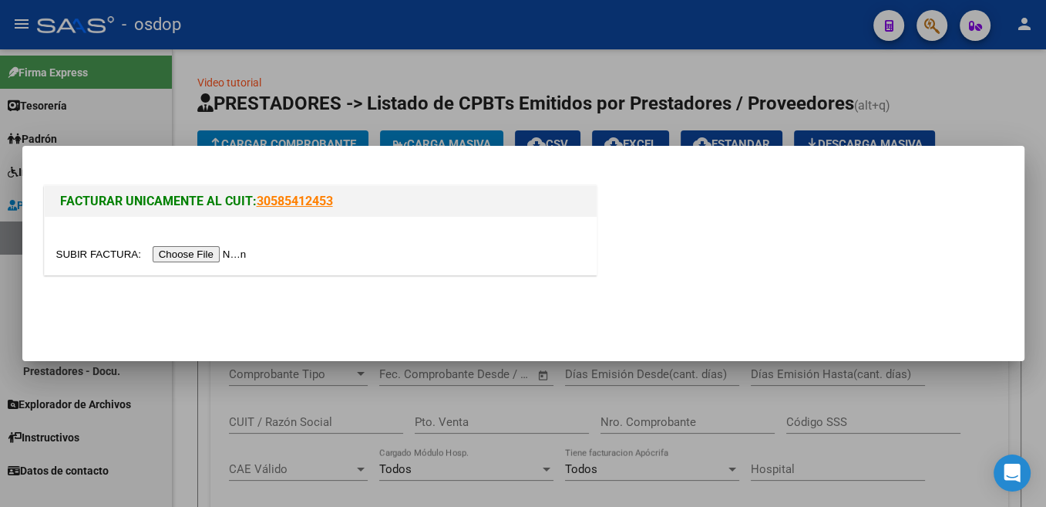
click at [100, 250] on input "file" at bounding box center [153, 254] width 195 height 16
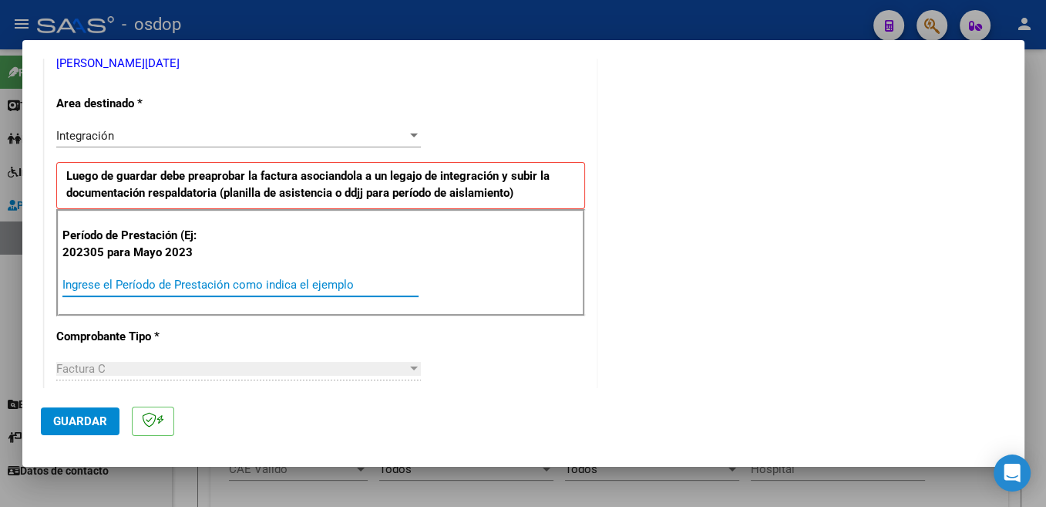
click at [242, 284] on input "Ingrese el Período de Prestación como indica el ejemplo" at bounding box center [240, 285] width 356 height 14
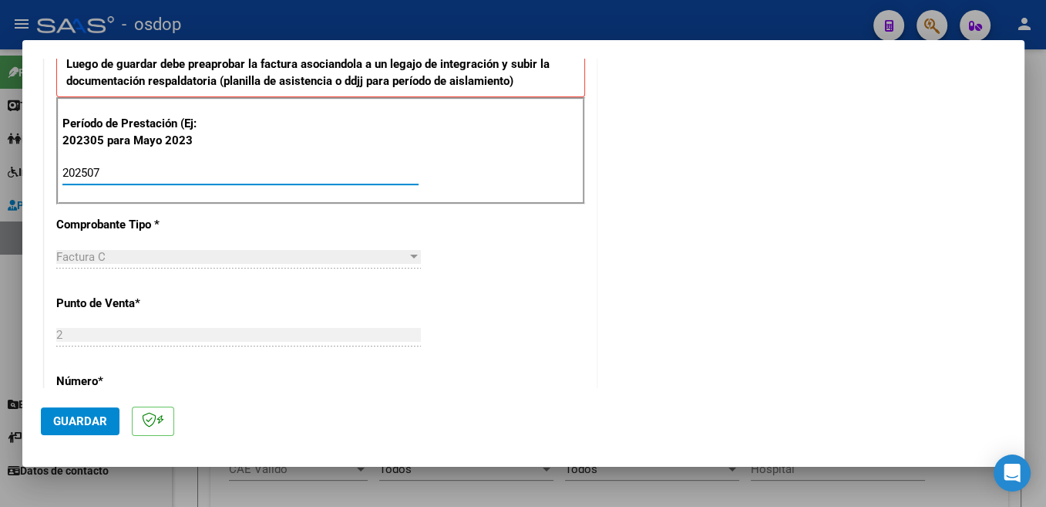
scroll to position [490, 0]
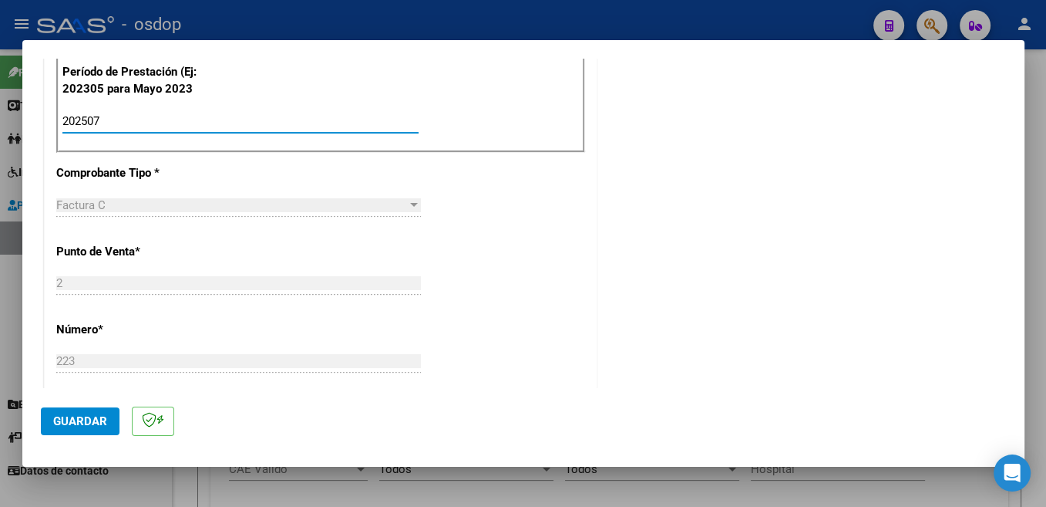
type input "202507"
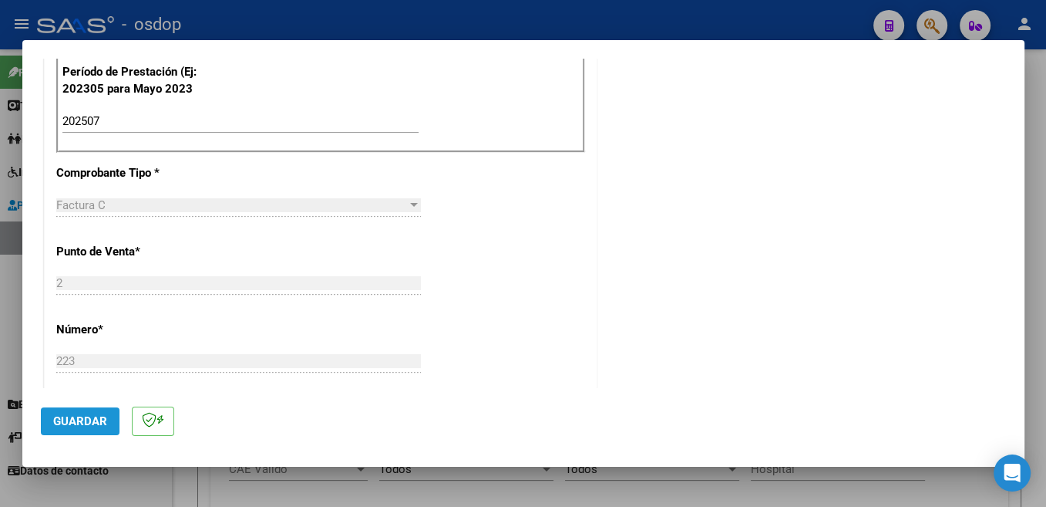
click at [104, 424] on span "Guardar" at bounding box center [80, 421] width 54 height 14
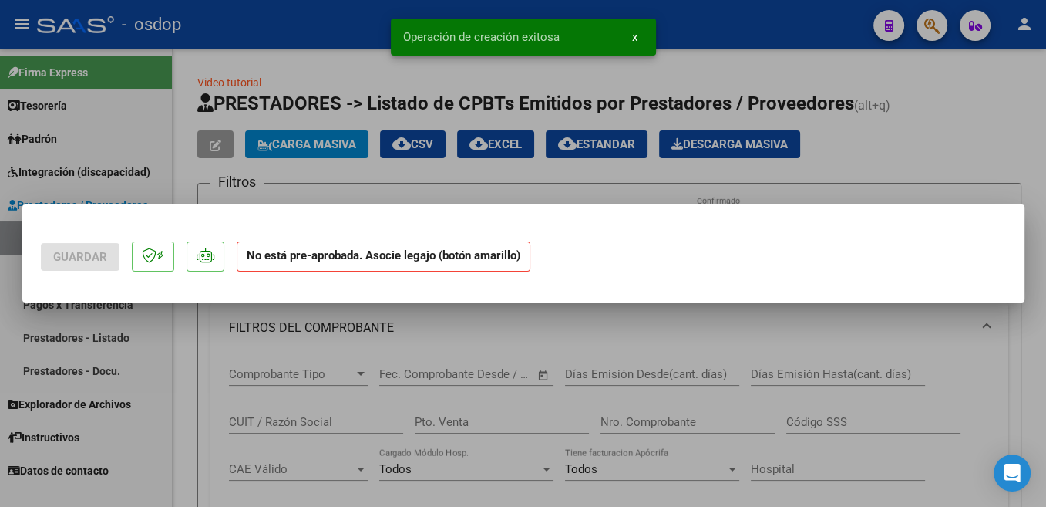
scroll to position [0, 0]
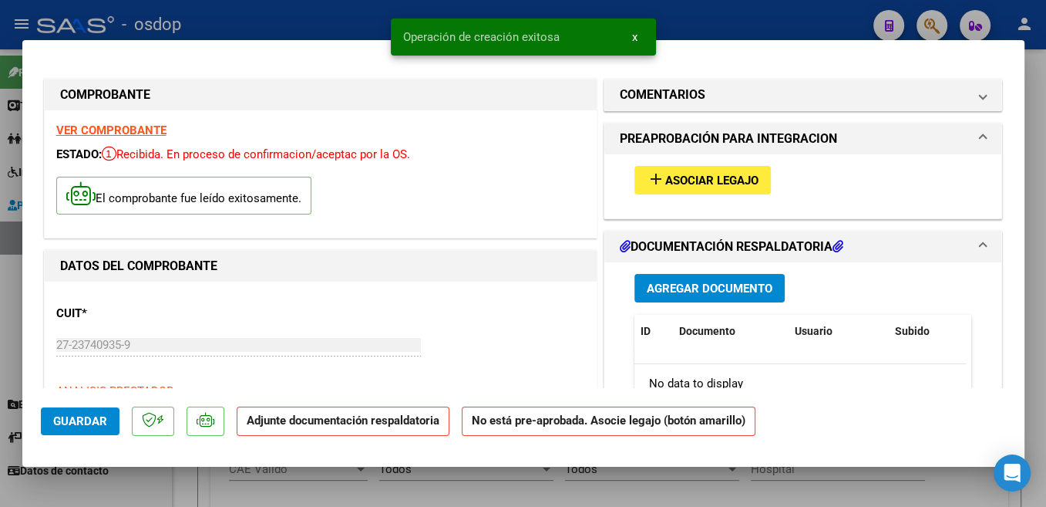
click at [710, 176] on span "Asociar Legajo" at bounding box center [712, 181] width 93 height 14
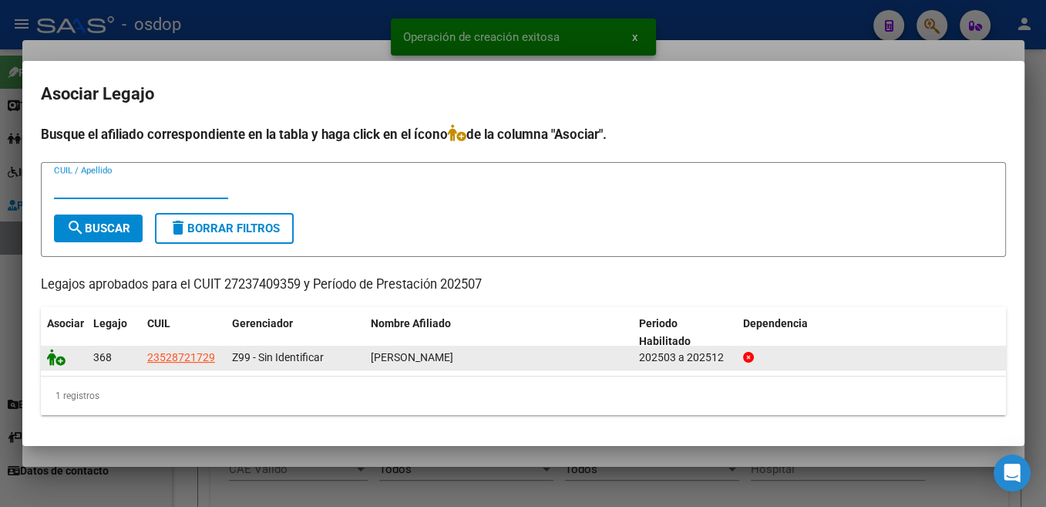
click at [47, 364] on icon at bounding box center [56, 357] width 19 height 17
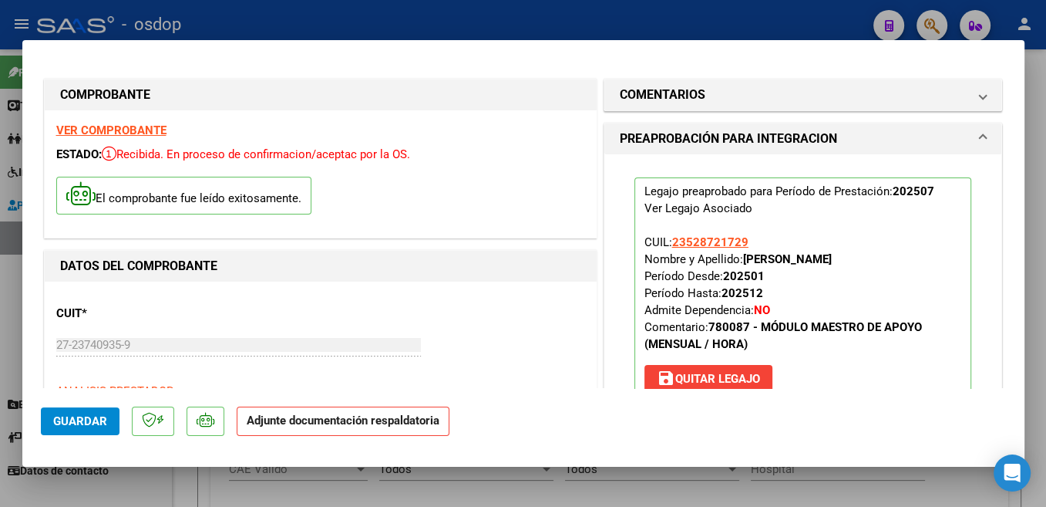
scroll to position [163, 0]
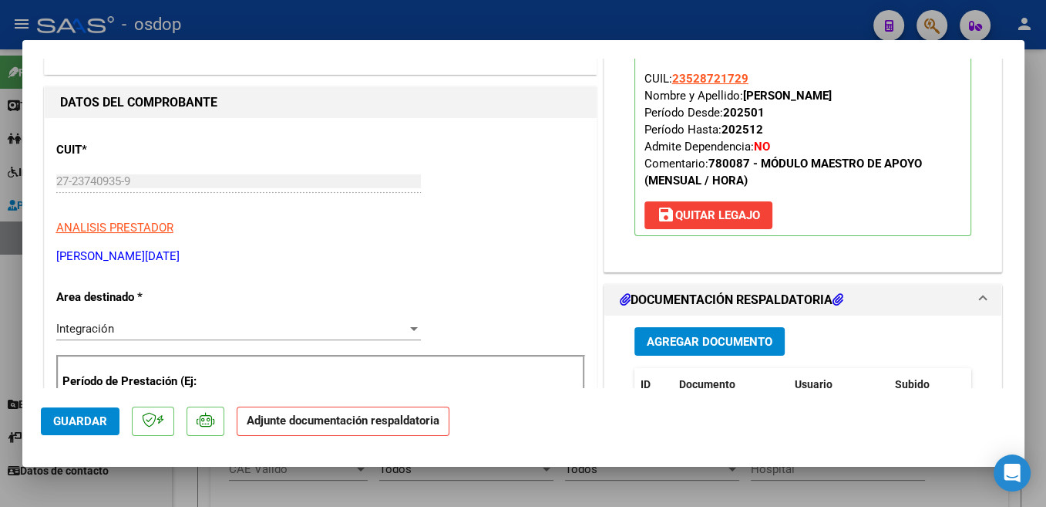
click at [752, 339] on span "Agregar Documento" at bounding box center [710, 342] width 126 height 14
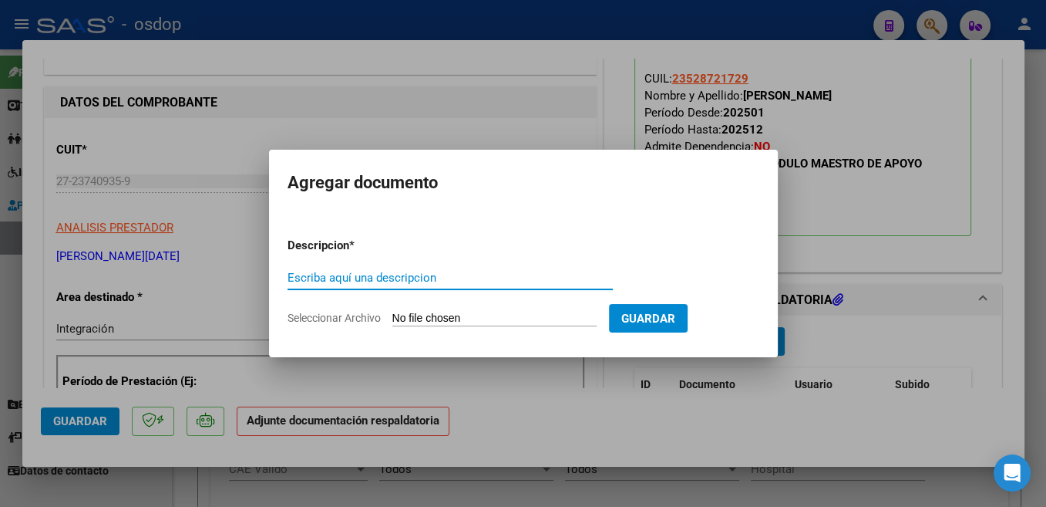
click at [321, 278] on input "Escriba aquí una descripcion" at bounding box center [450, 278] width 325 height 14
type input "Planilla"
click at [430, 317] on input "Seleccionar Archivo" at bounding box center [495, 319] width 204 height 15
type input "C:\fakepath\Asistencia [PERSON_NAME].pdf"
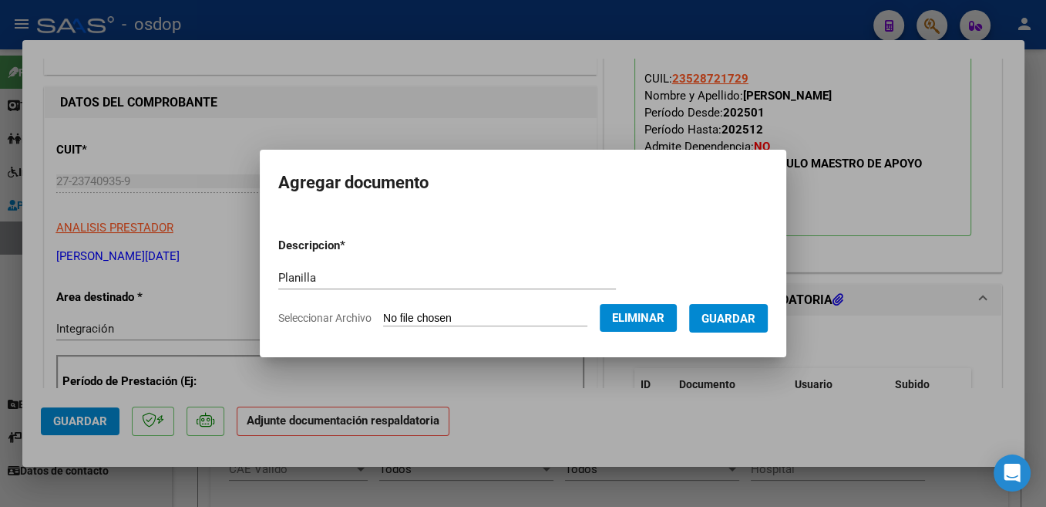
click at [730, 320] on span "Guardar" at bounding box center [729, 319] width 54 height 14
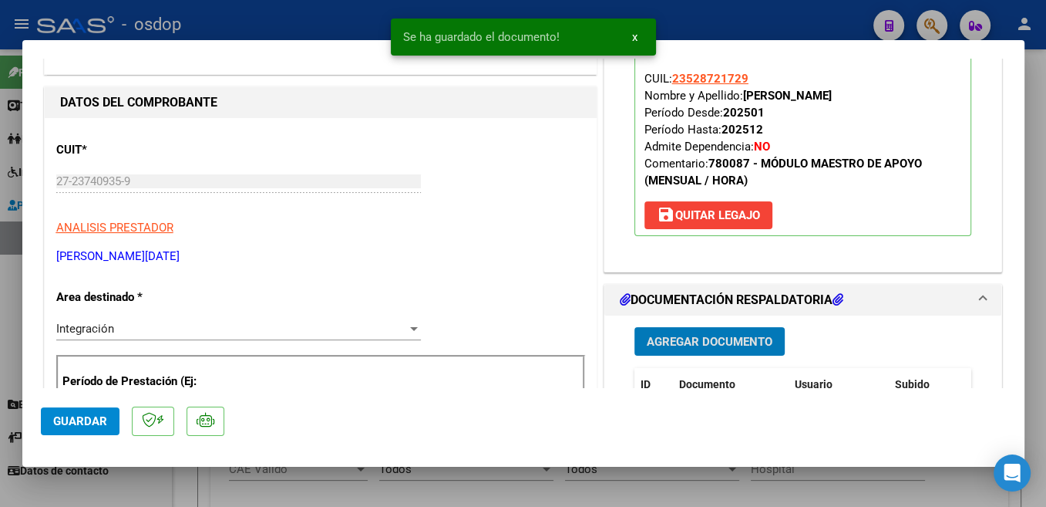
click at [79, 420] on span "Guardar" at bounding box center [80, 421] width 54 height 14
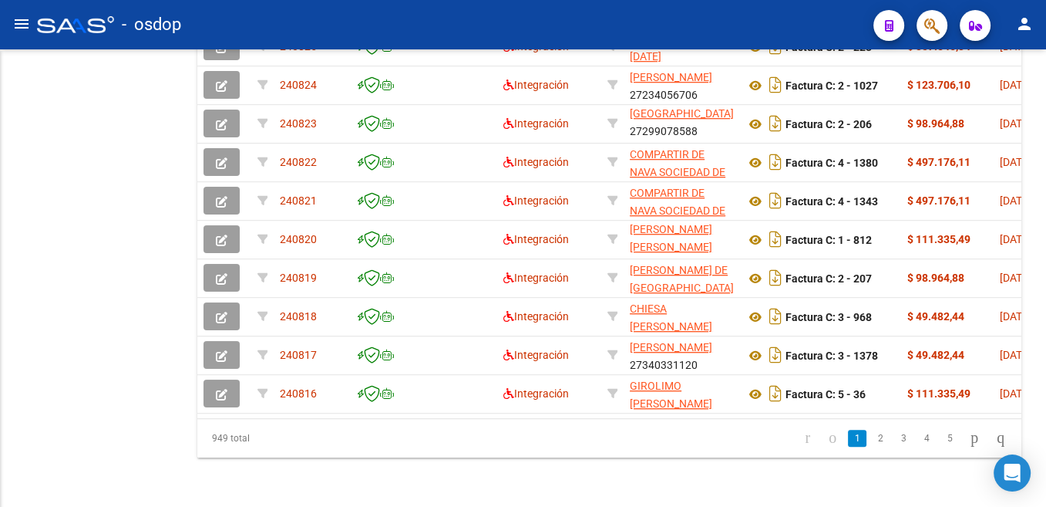
scroll to position [77, 0]
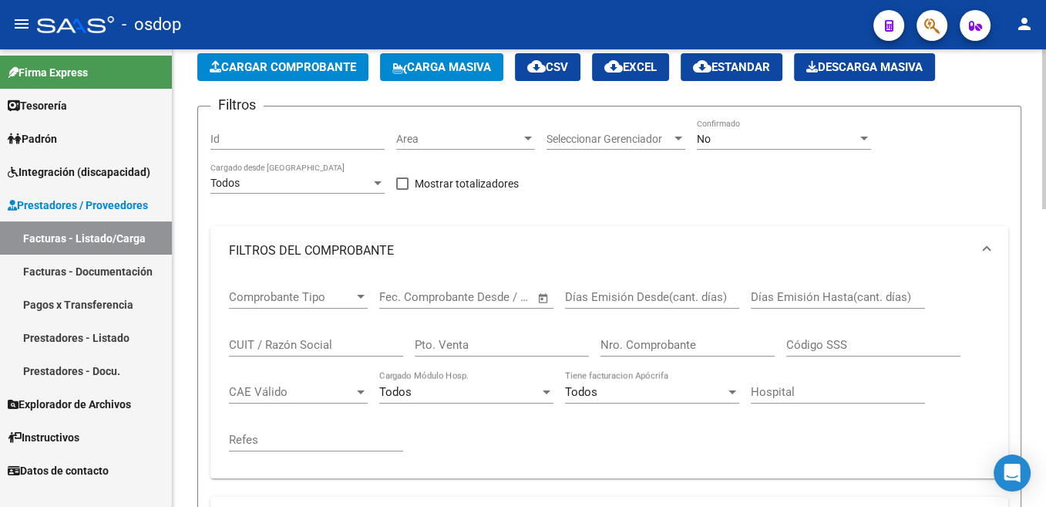
click at [304, 72] on span "Cargar Comprobante" at bounding box center [283, 67] width 147 height 14
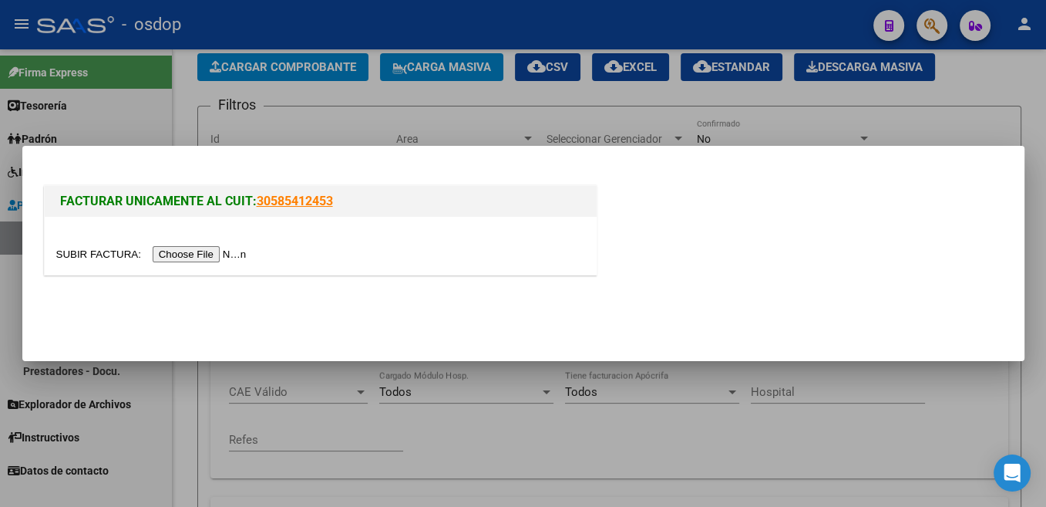
click at [96, 256] on input "file" at bounding box center [153, 254] width 195 height 16
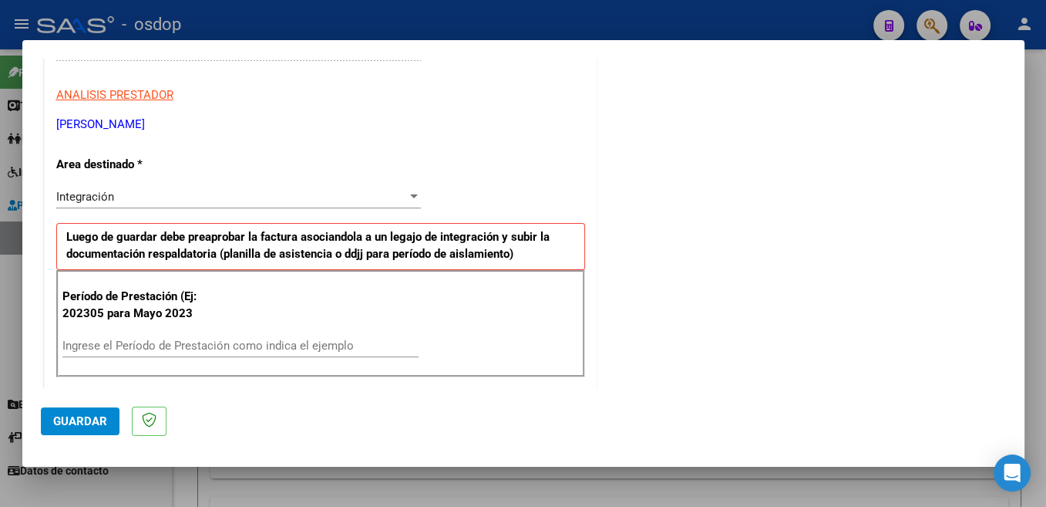
scroll to position [327, 0]
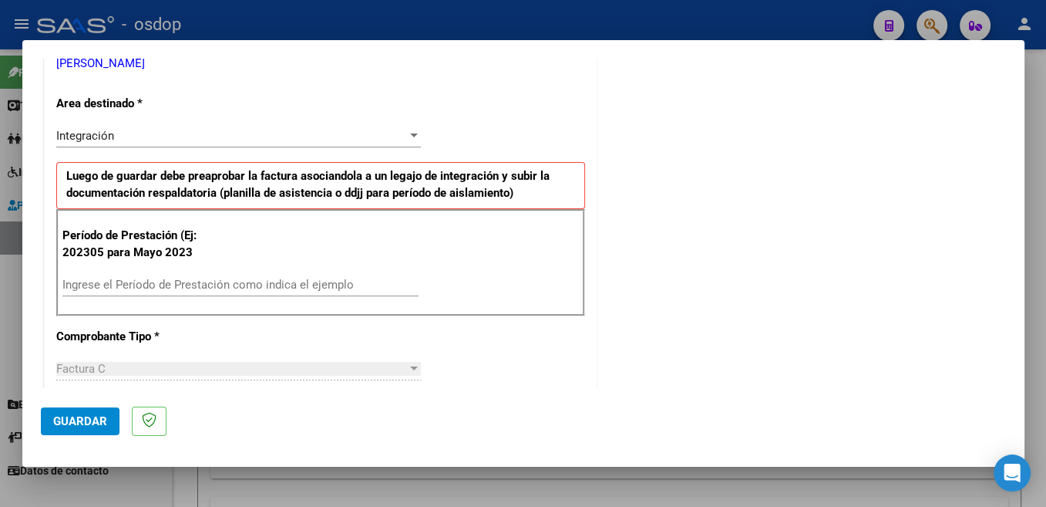
click at [201, 278] on input "Ingrese el Período de Prestación como indica el ejemplo" at bounding box center [240, 285] width 356 height 14
type input "202507"
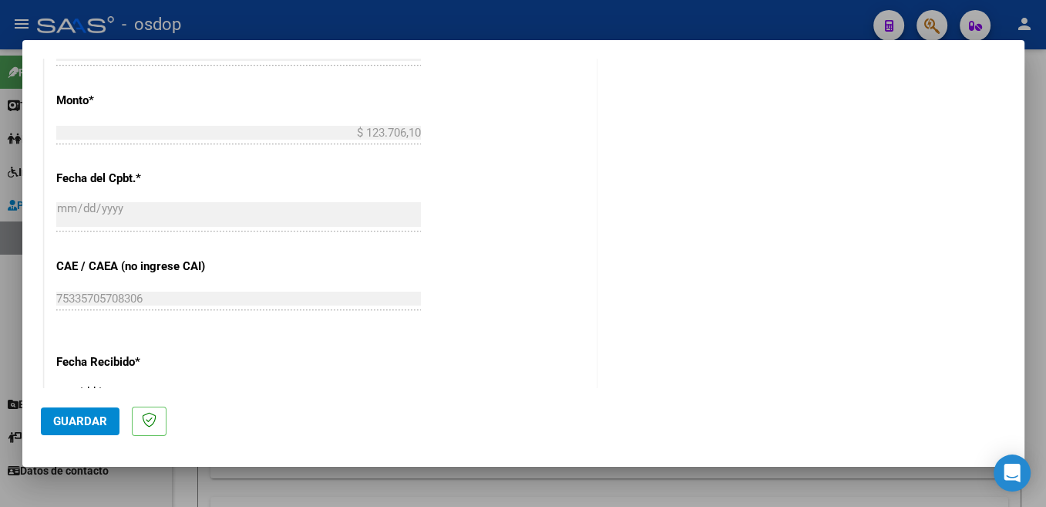
scroll to position [899, 0]
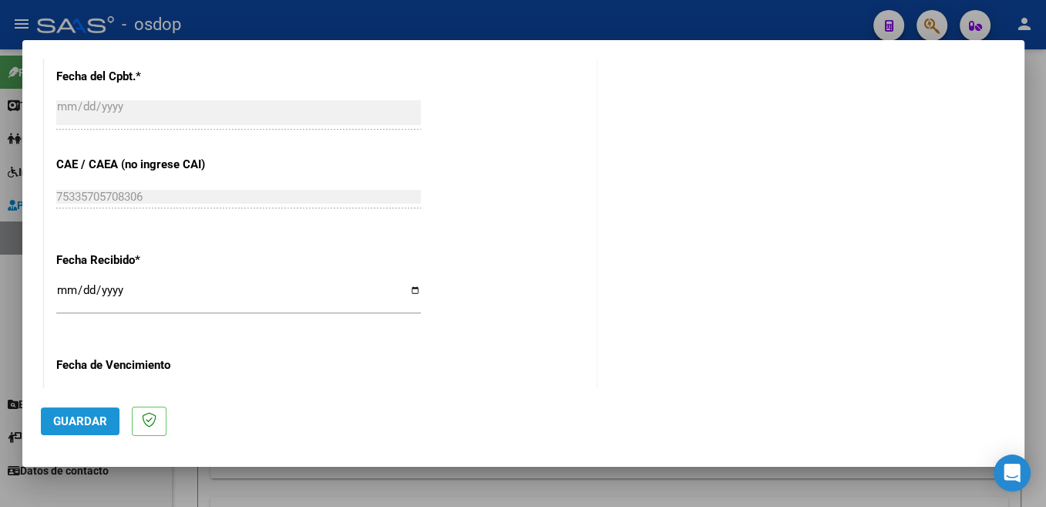
click at [104, 415] on span "Guardar" at bounding box center [80, 421] width 54 height 14
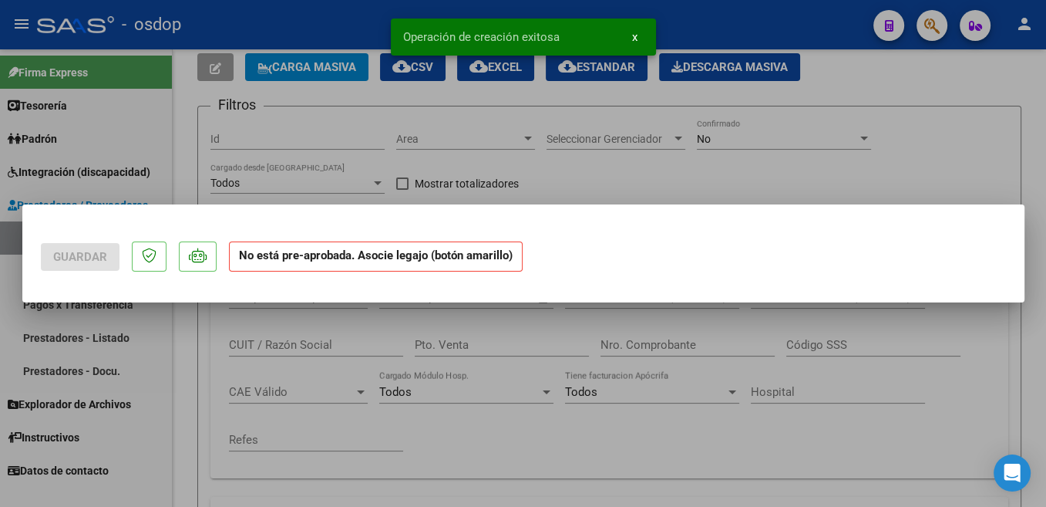
scroll to position [0, 0]
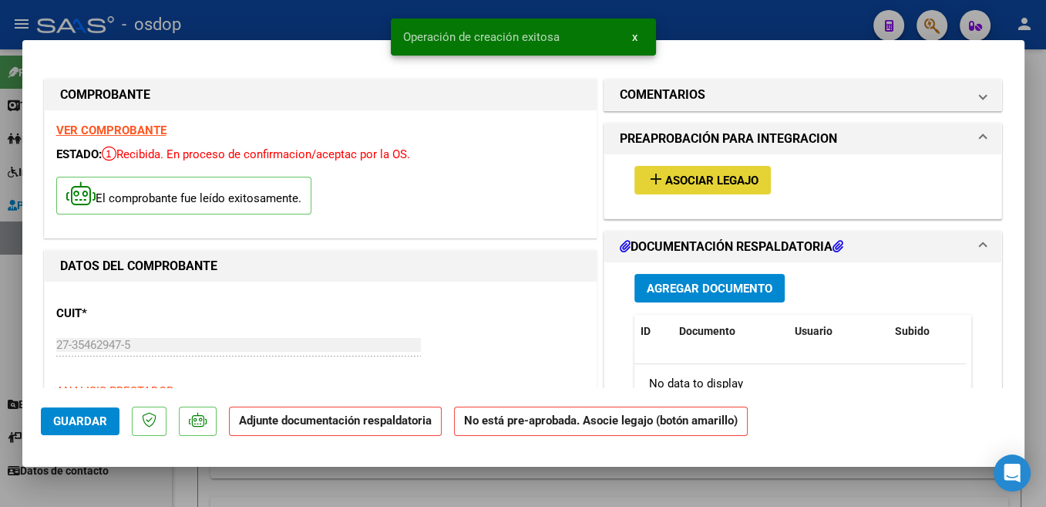
click at [720, 186] on span "Asociar Legajo" at bounding box center [712, 181] width 93 height 14
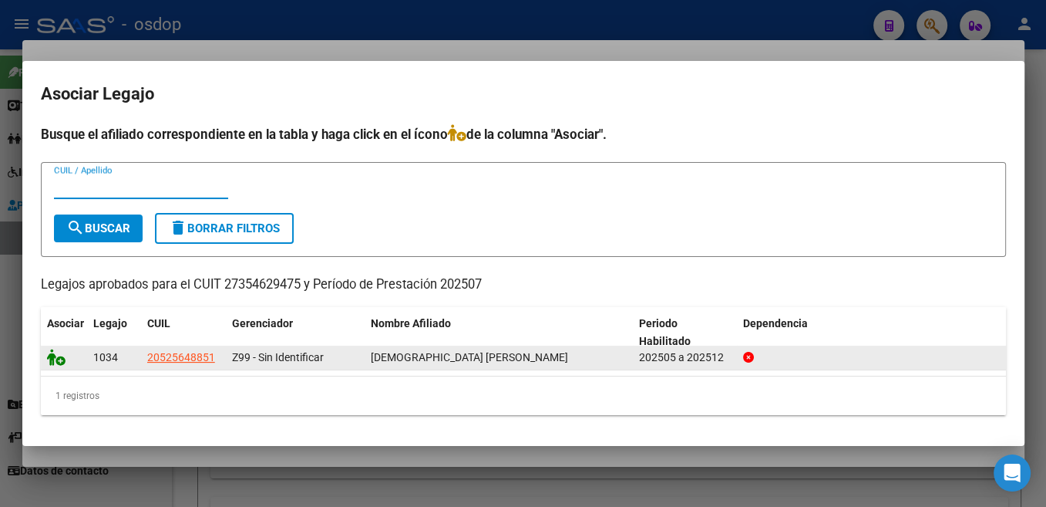
click at [56, 359] on icon at bounding box center [56, 357] width 19 height 17
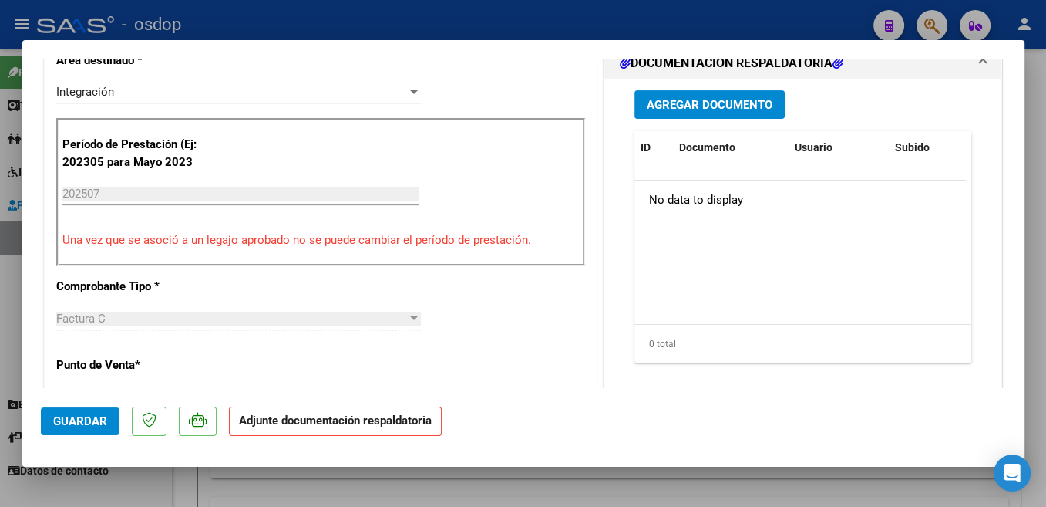
scroll to position [409, 0]
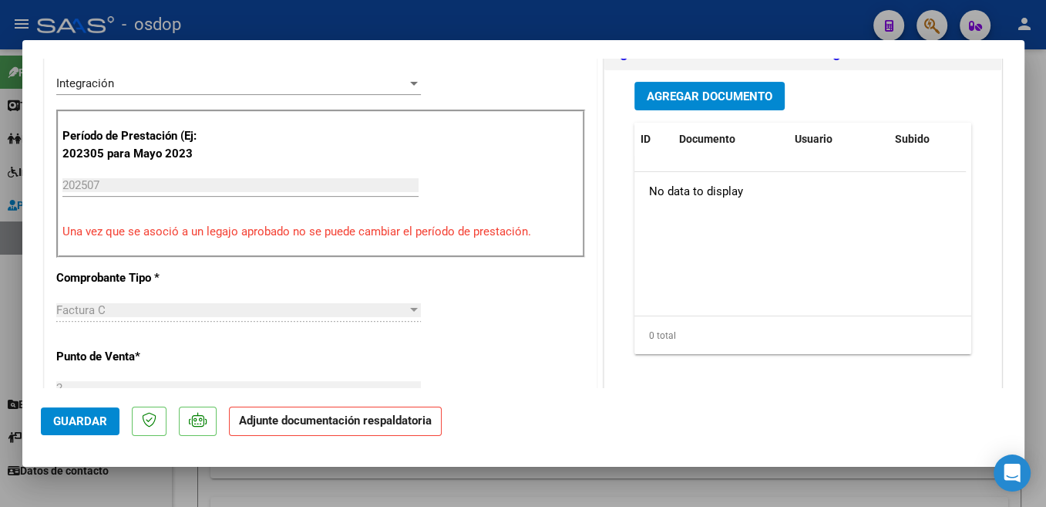
click at [736, 83] on button "Agregar Documento" at bounding box center [710, 96] width 150 height 29
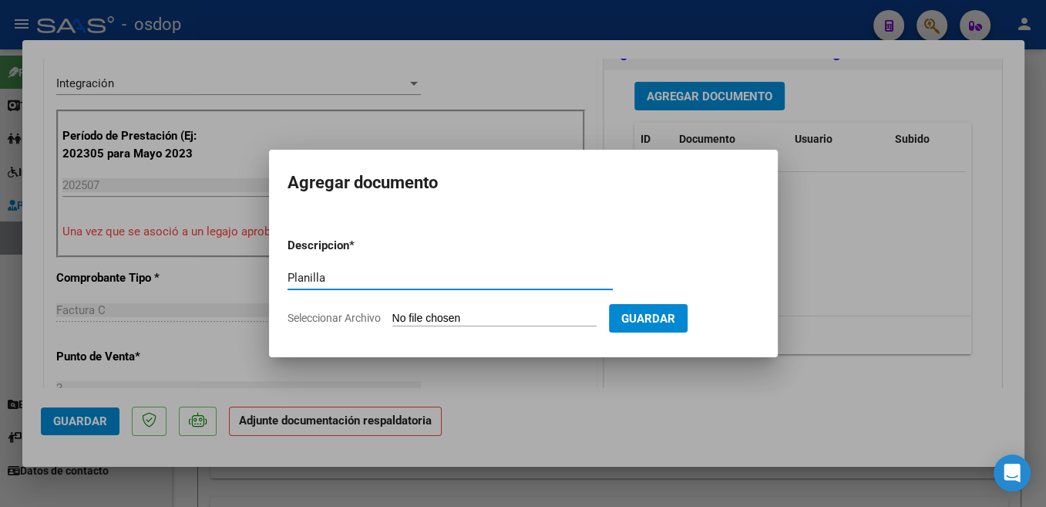
type input "Planilla"
click at [427, 322] on input "Seleccionar Archivo" at bounding box center [495, 319] width 204 height 15
type input "C:\fakepath\Asistencia [PERSON_NAME].pdf"
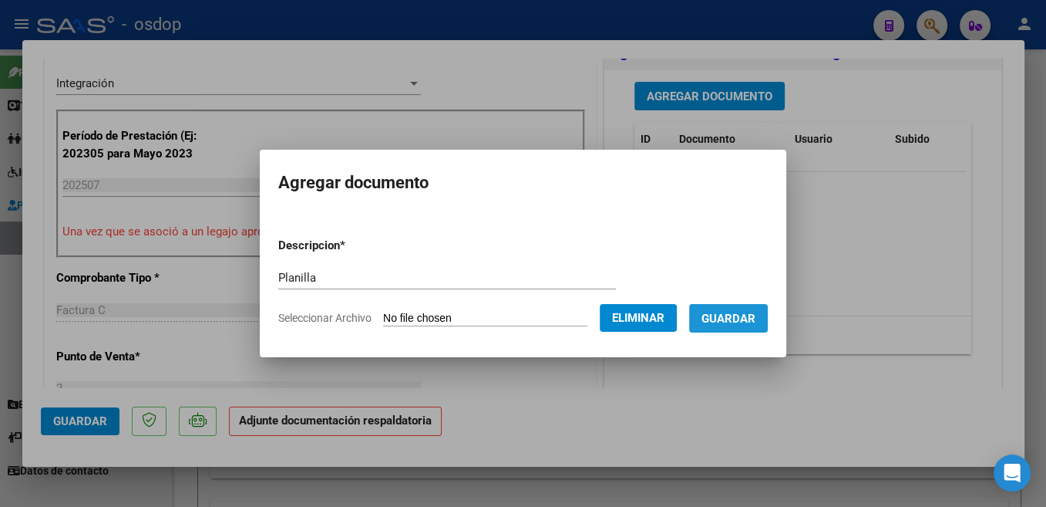
click at [730, 318] on span "Guardar" at bounding box center [729, 319] width 54 height 14
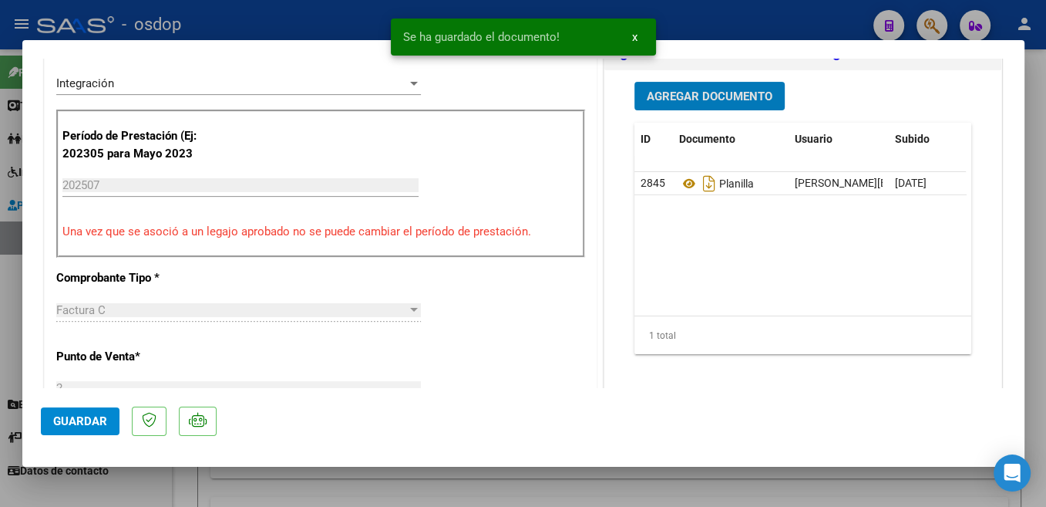
click at [85, 427] on span "Guardar" at bounding box center [80, 421] width 54 height 14
